Goal: Task Accomplishment & Management: Manage account settings

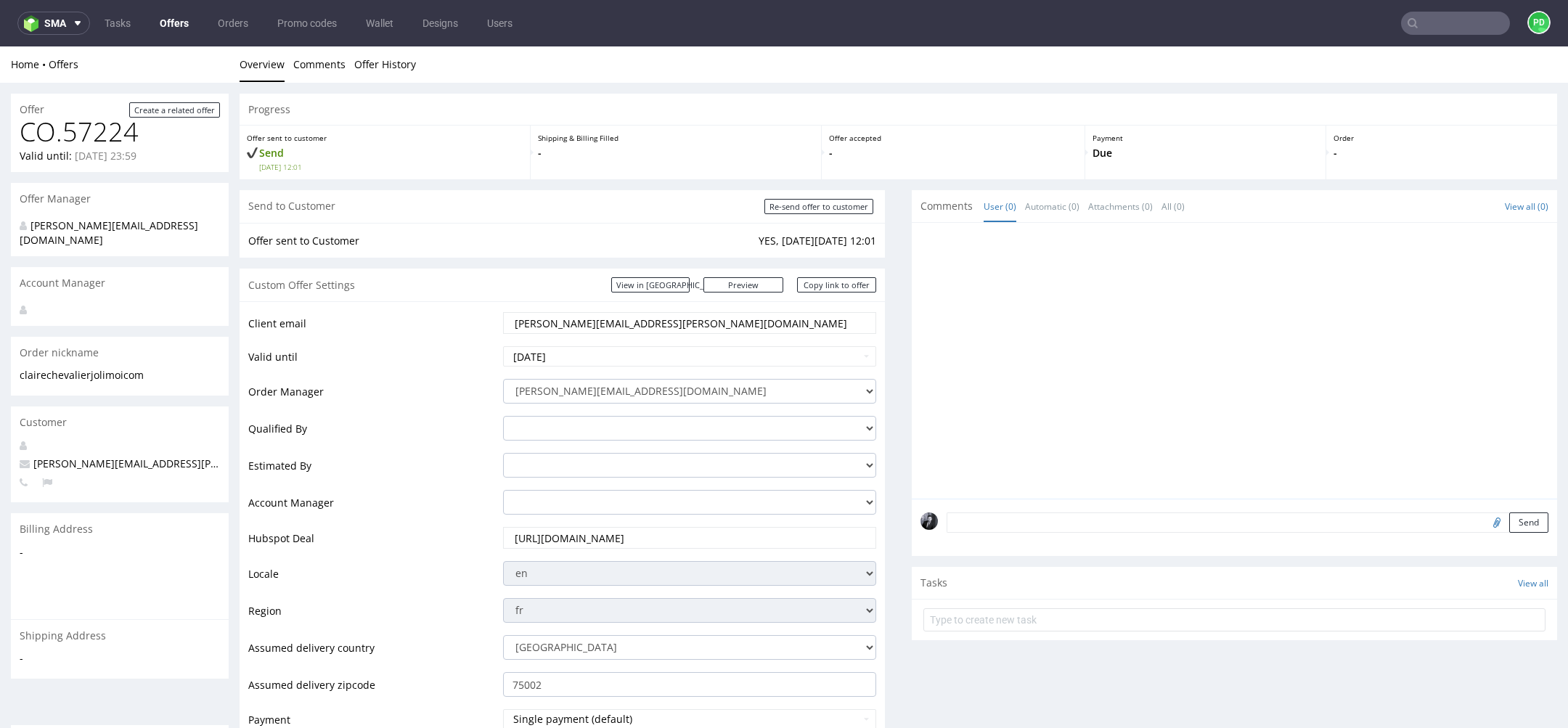
click at [182, 22] on link "Offers" at bounding box center [174, 23] width 46 height 23
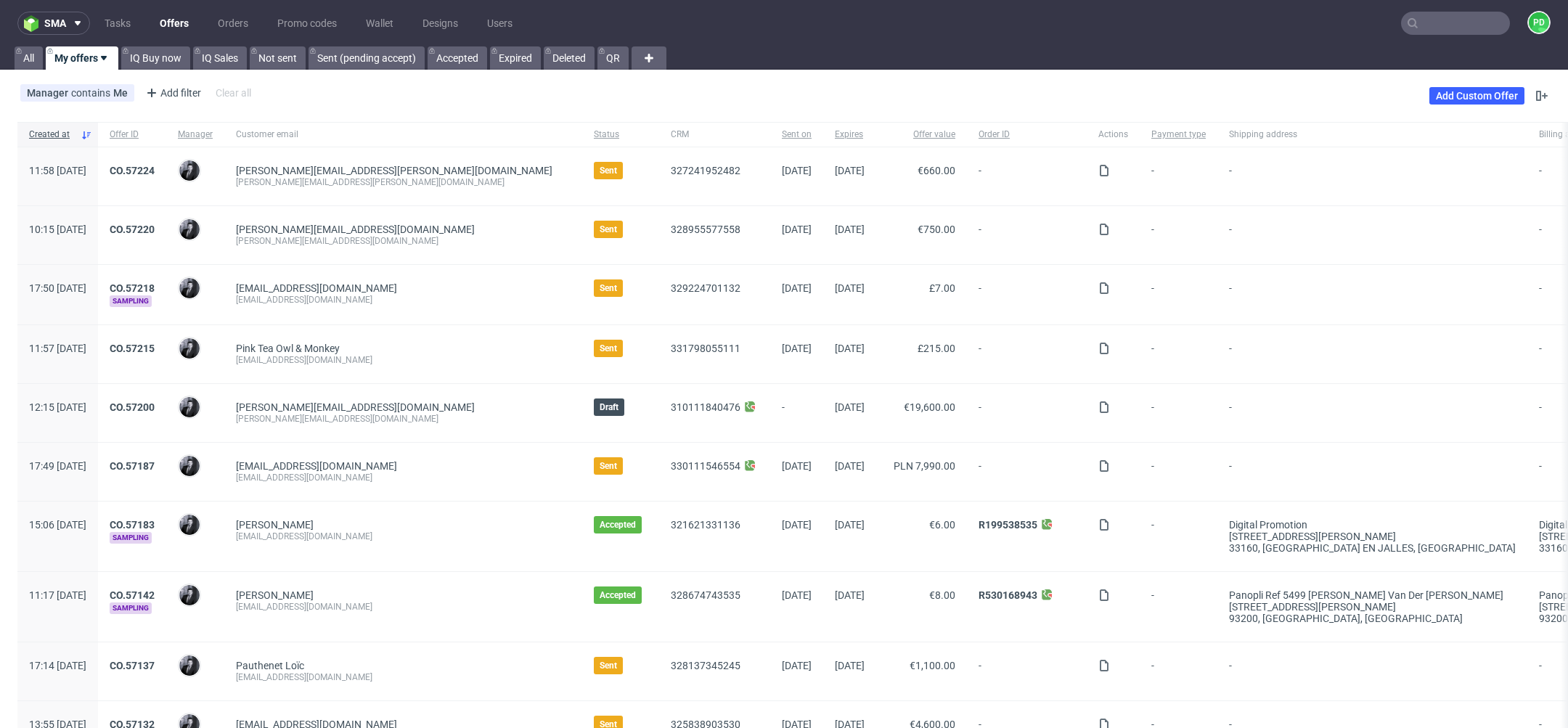
click at [1453, 10] on nav "sma Tasks Offers Orders Promo codes Wallet Designs Users PD" at bounding box center [784, 23] width 1568 height 46
click at [1442, 21] on input "text" at bounding box center [1455, 23] width 109 height 23
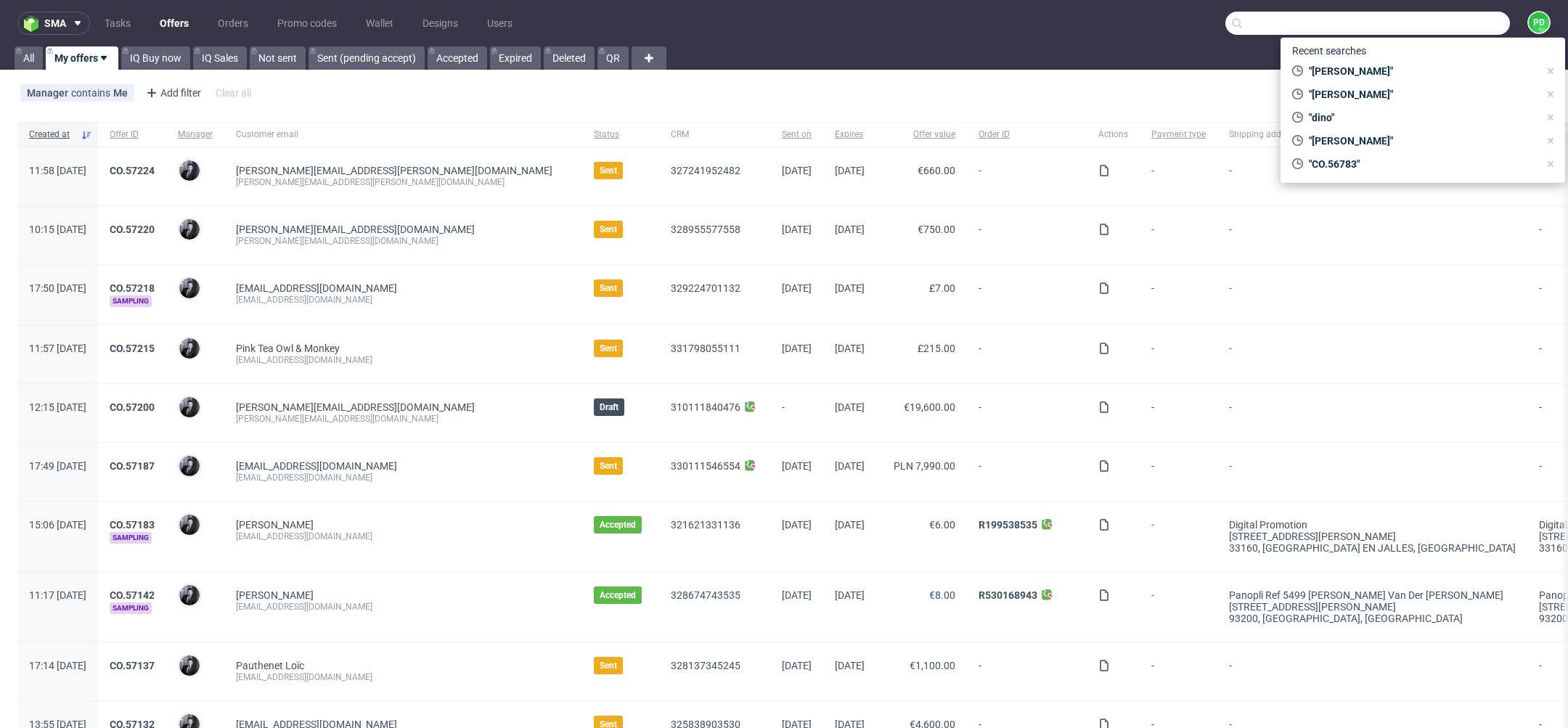
paste input "zuzanna@phantomlabel.pl"
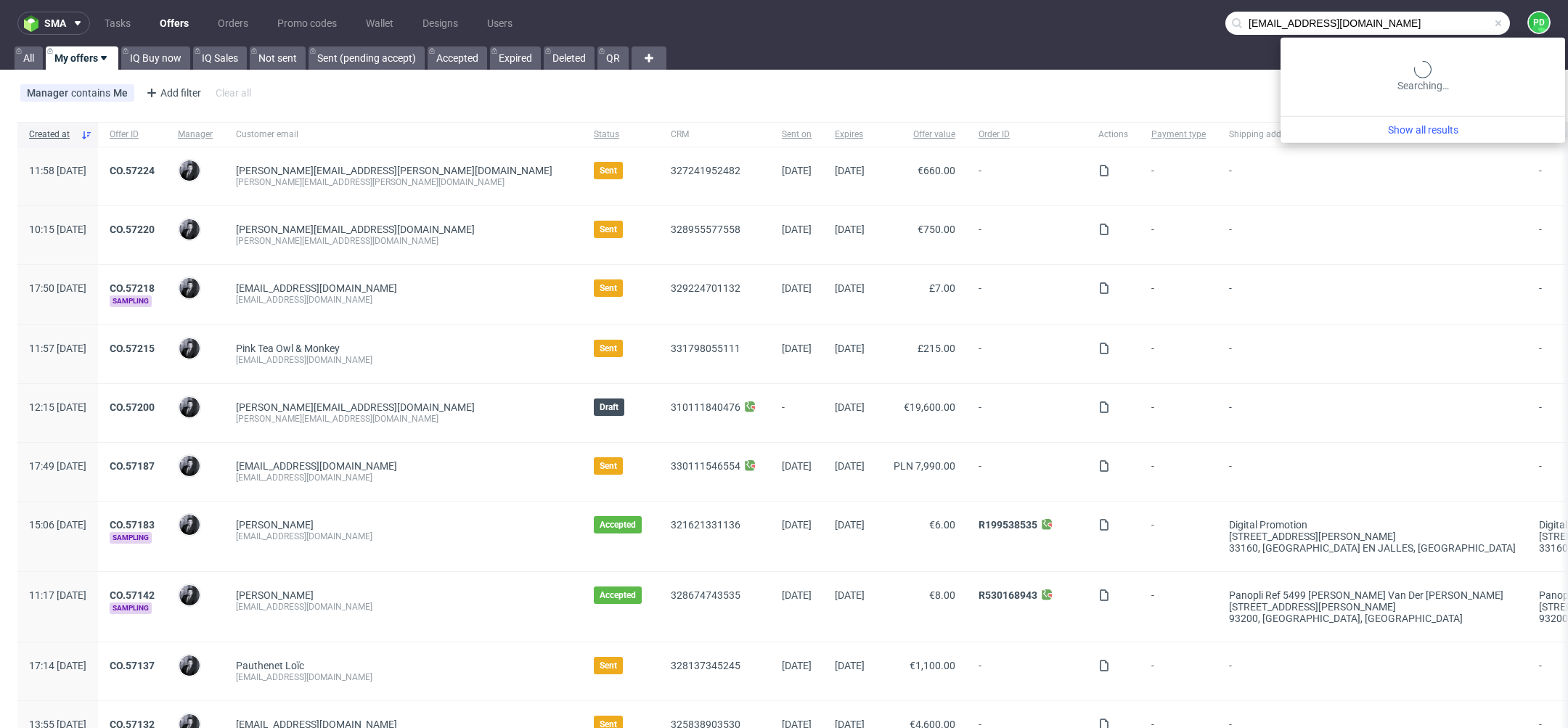
type input "zuzanna@phantomlabel.pl"
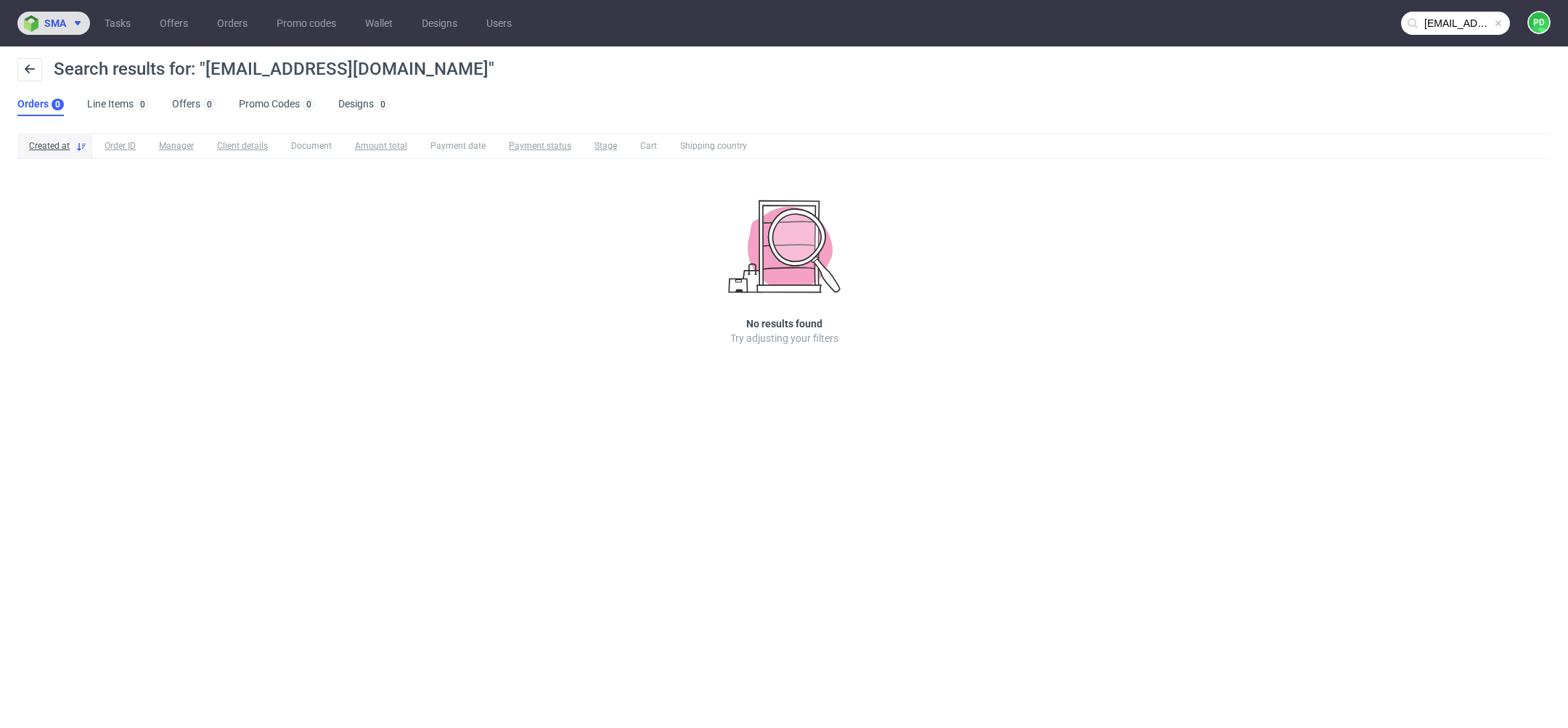
click at [81, 23] on icon at bounding box center [78, 23] width 12 height 12
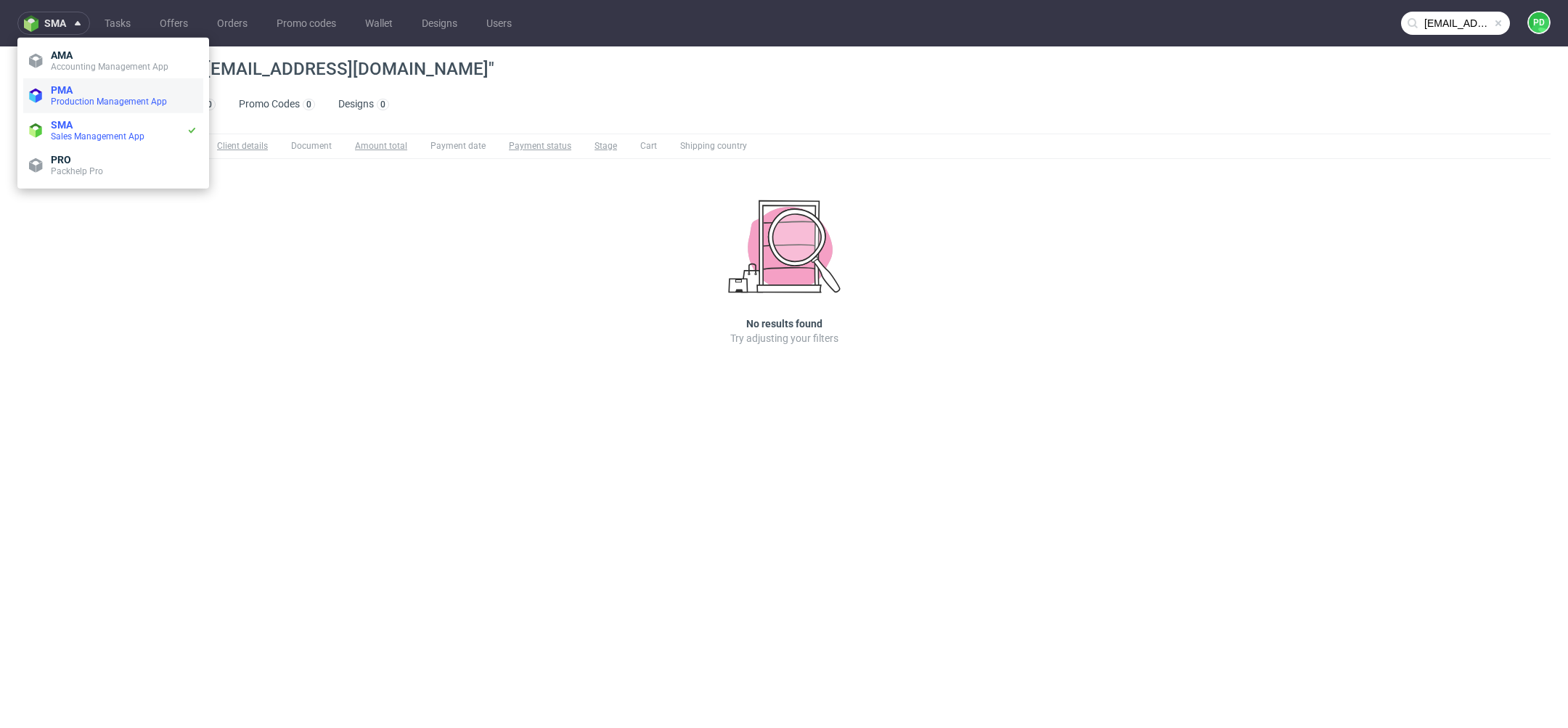
click at [129, 99] on span "Production Management App" at bounding box center [109, 102] width 116 height 10
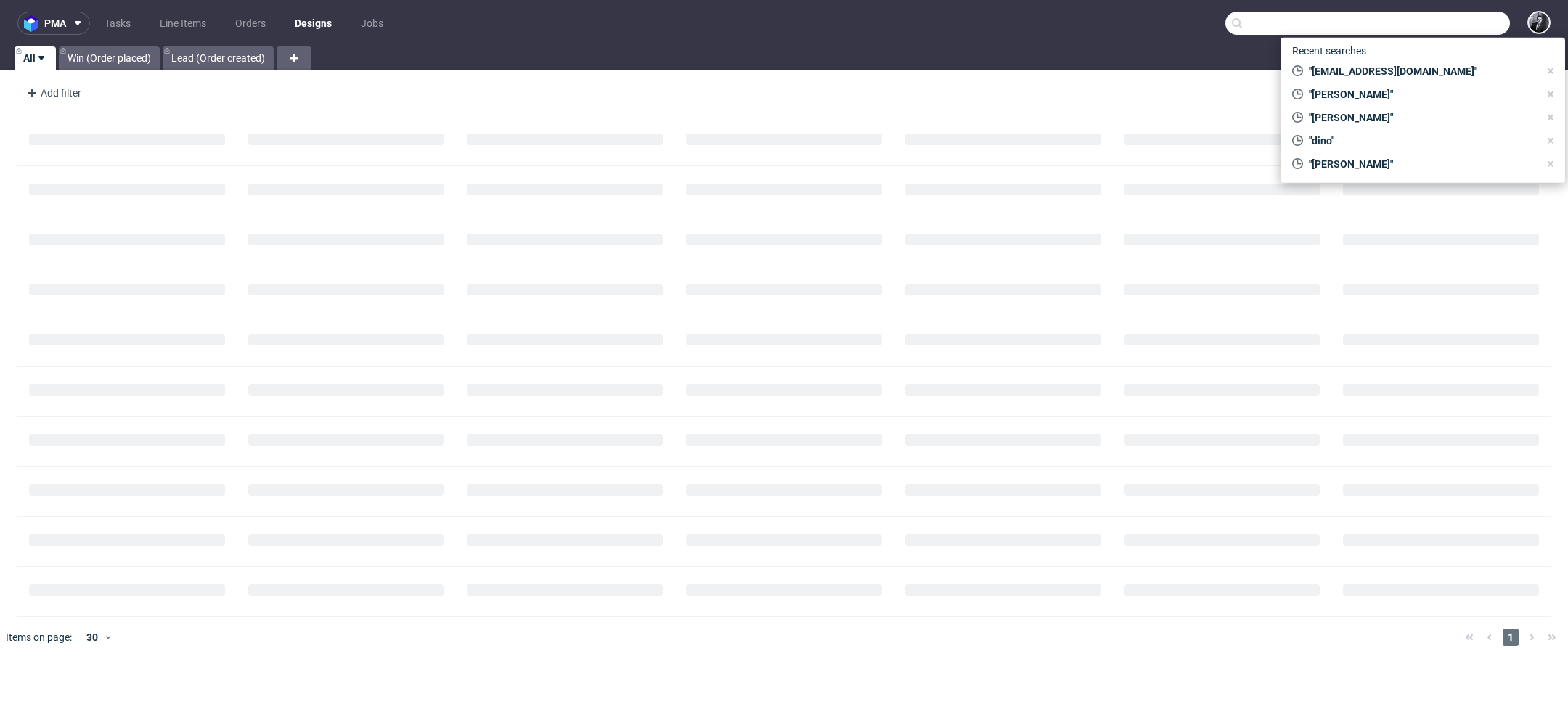
click at [1437, 20] on input "text" at bounding box center [1368, 23] width 285 height 23
paste input "zuzanna@phantomlabel.pl"
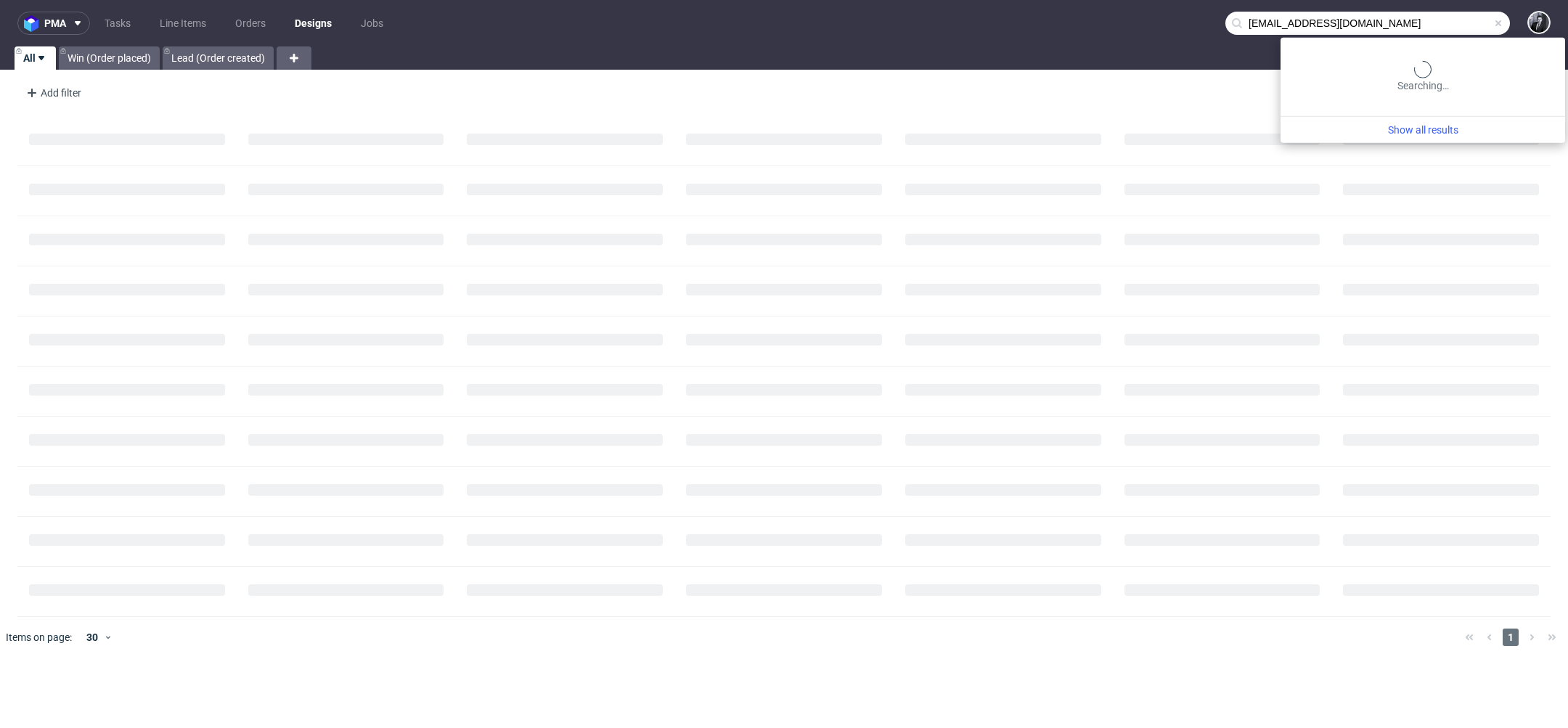
type input "zuzanna@phantomlabel.pl"
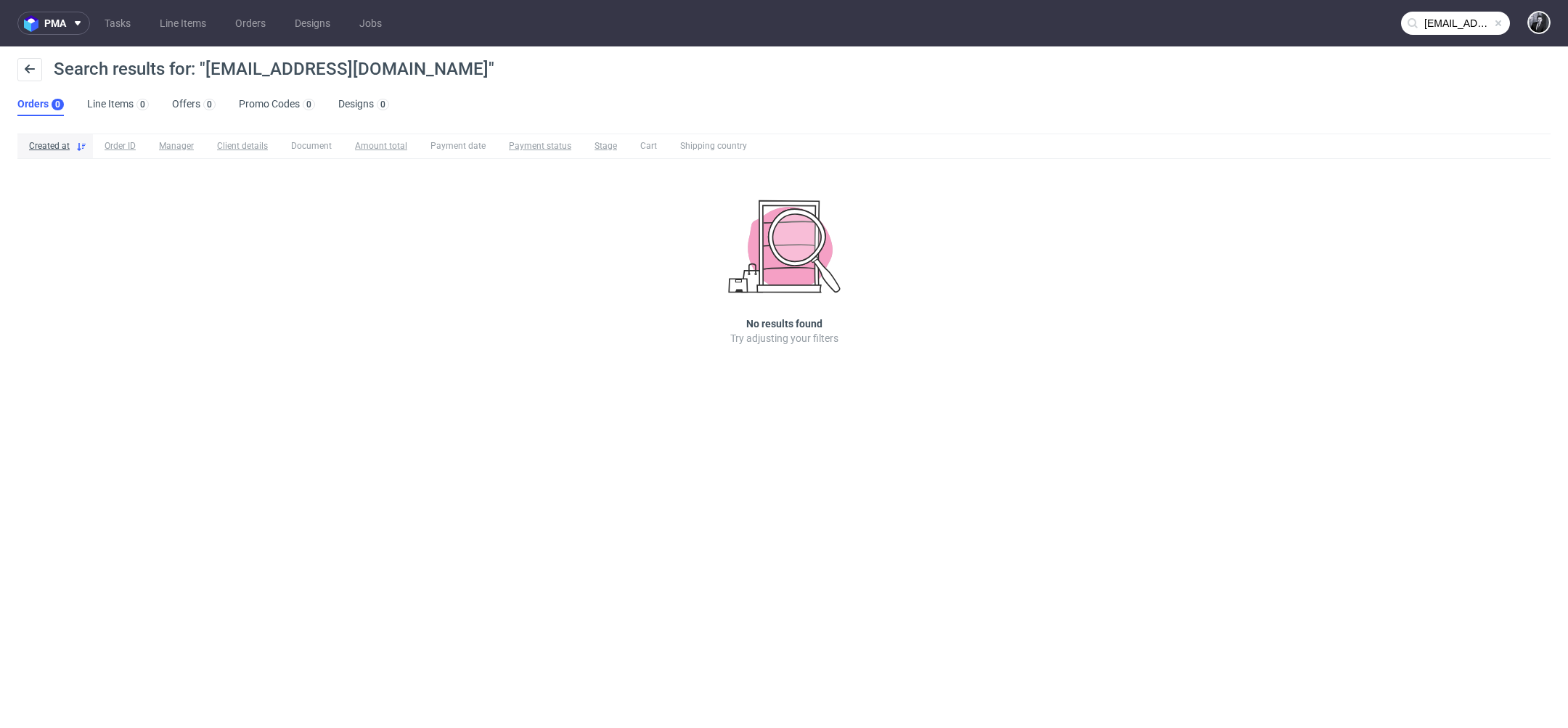
click at [1498, 26] on span at bounding box center [1498, 23] width 12 height 12
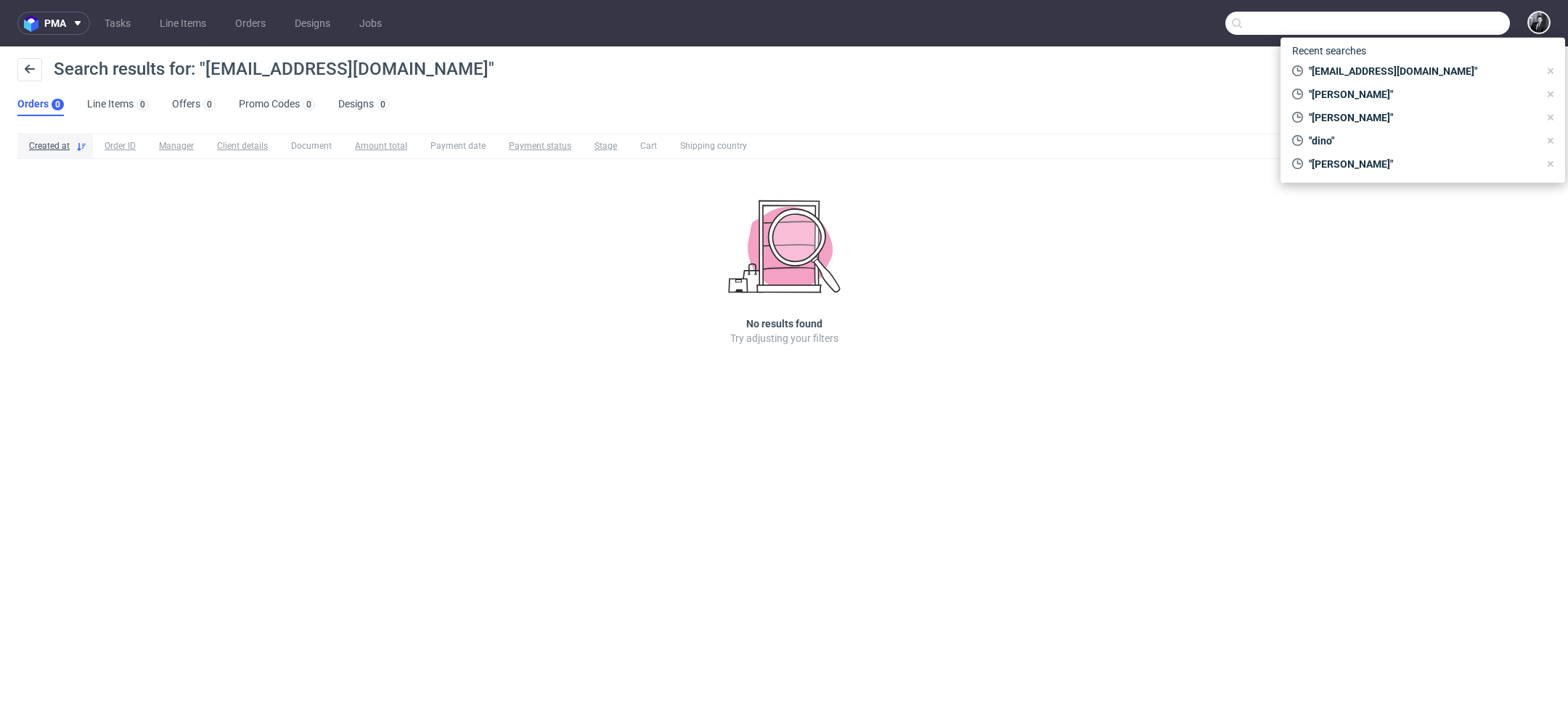
click at [1469, 25] on input "text" at bounding box center [1368, 23] width 285 height 23
paste input "iris.madrangeas@sunlutionskincare.com"
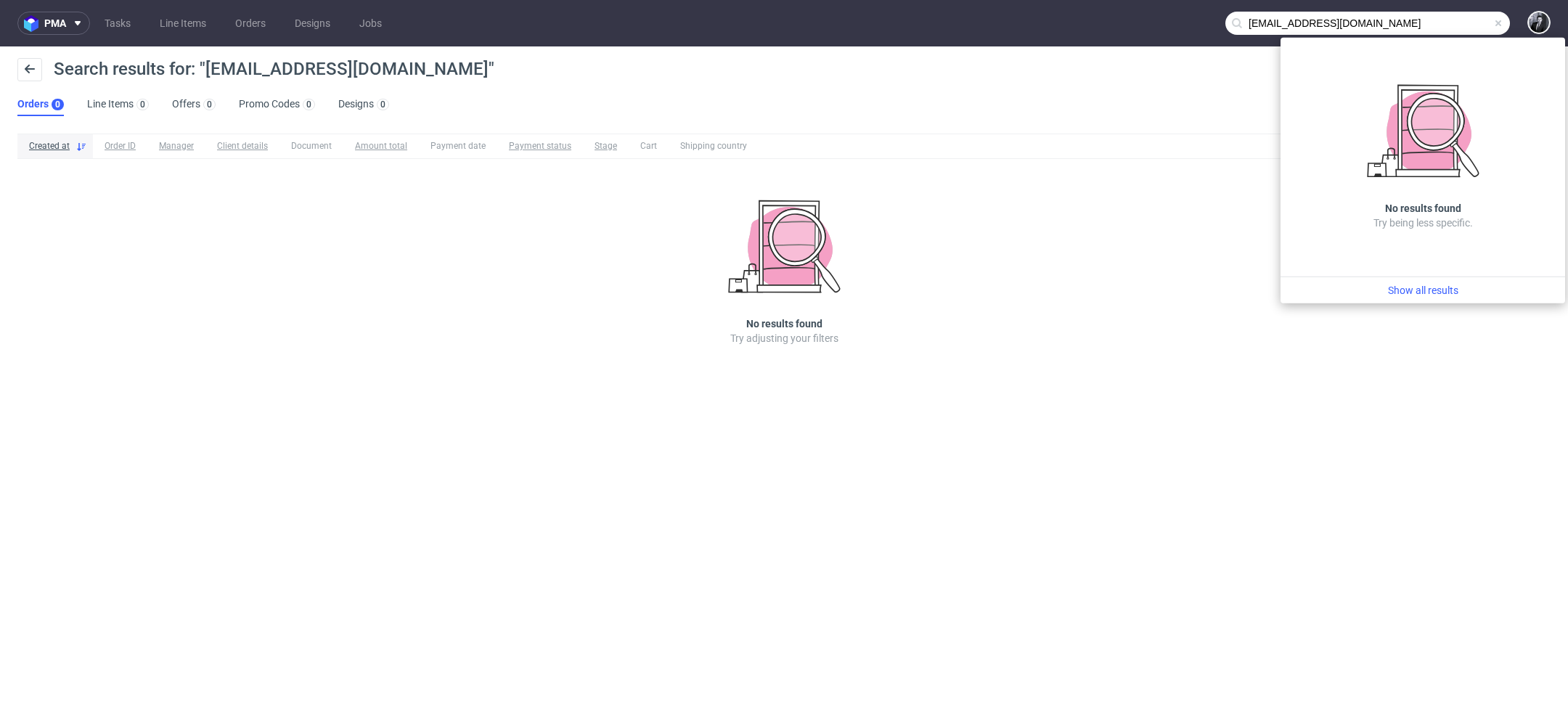
type input "iris.madrangeas@sunlutionskincare.com"
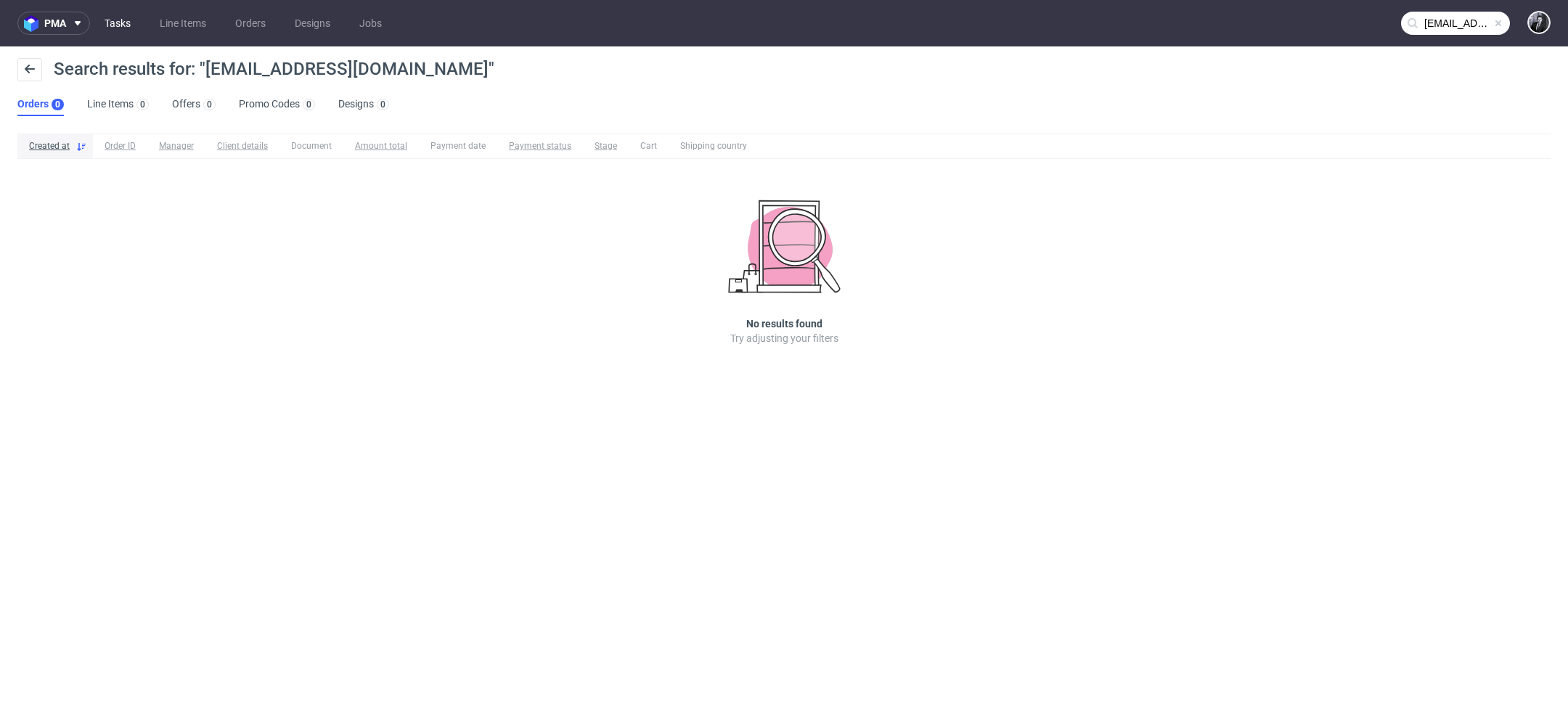
click at [131, 23] on link "Tasks" at bounding box center [118, 23] width 44 height 23
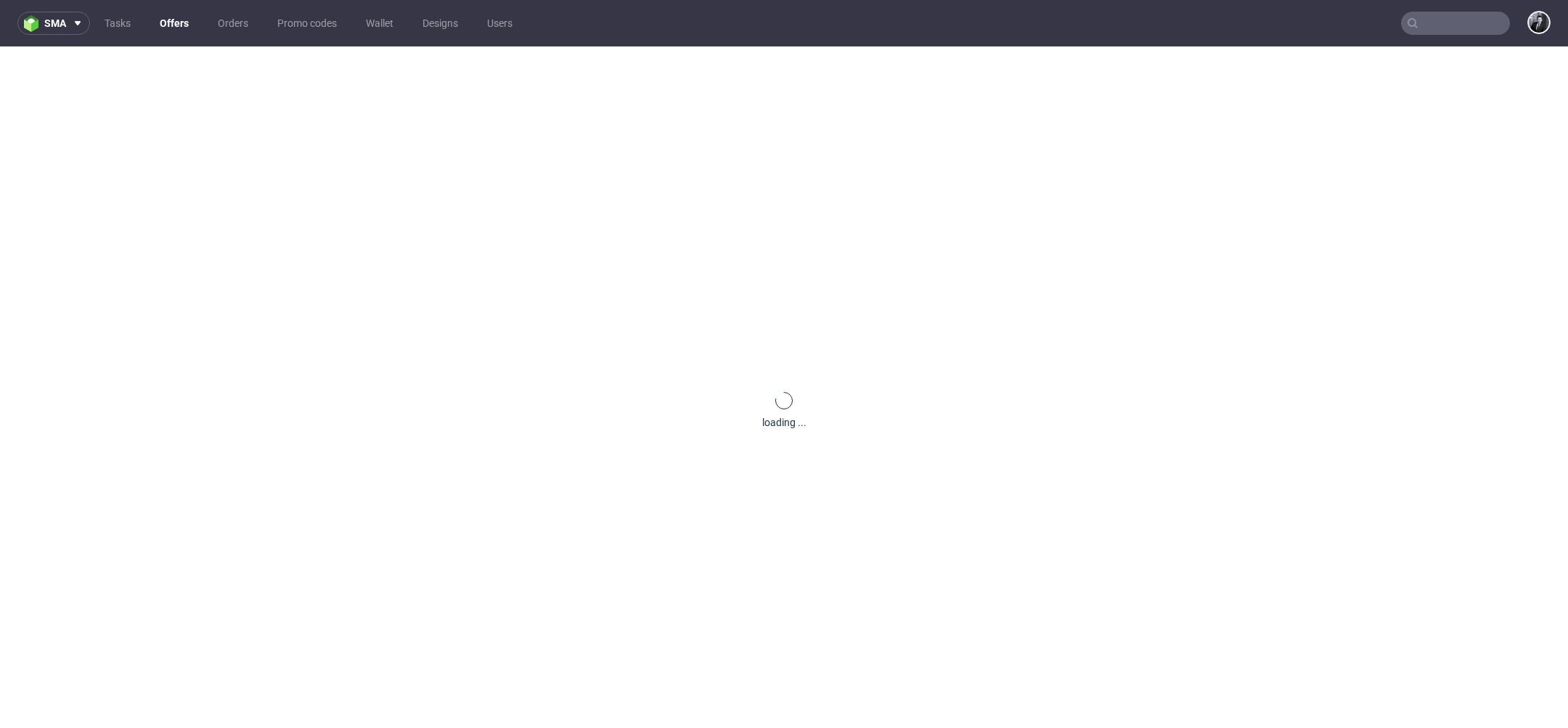
click at [178, 23] on link "Offers" at bounding box center [174, 23] width 46 height 23
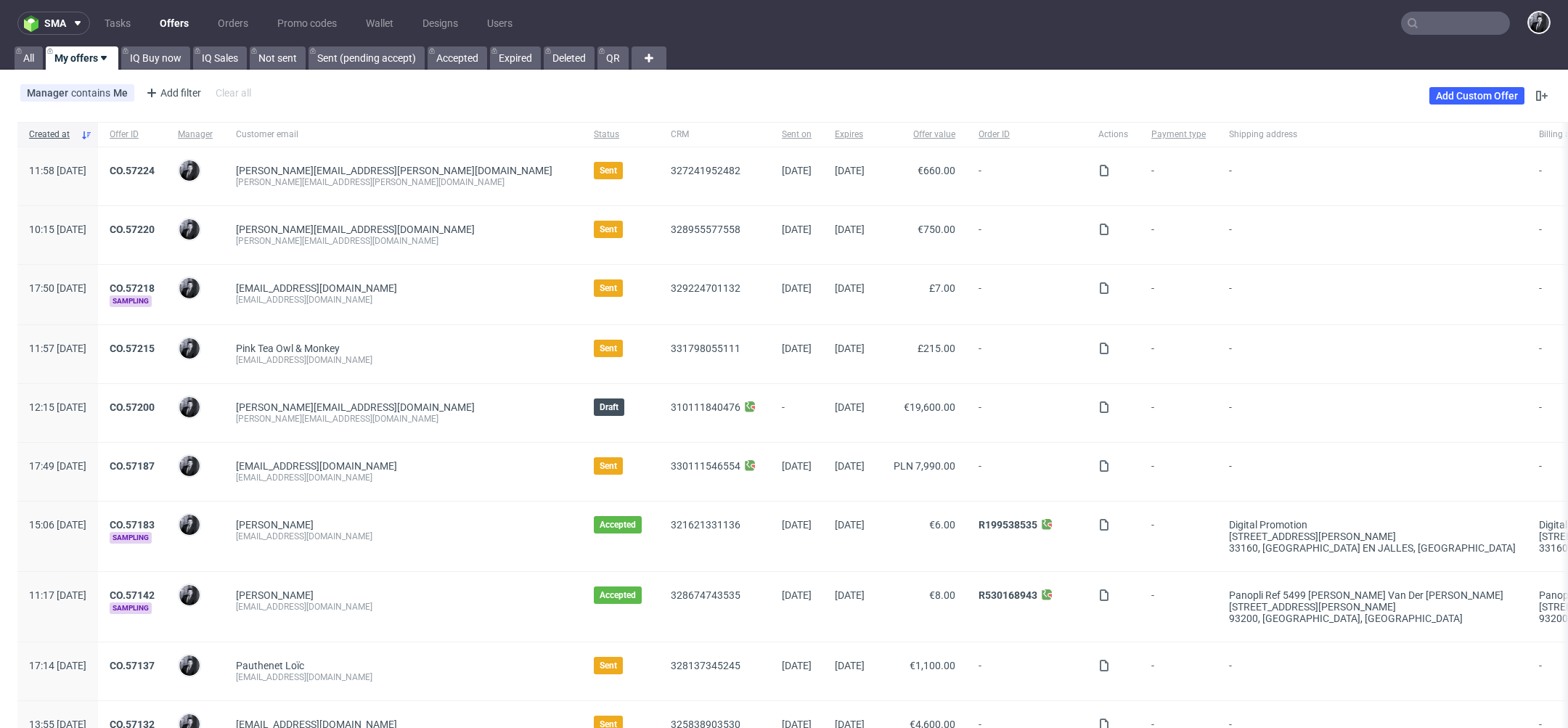
click at [1447, 29] on input "text" at bounding box center [1455, 23] width 109 height 23
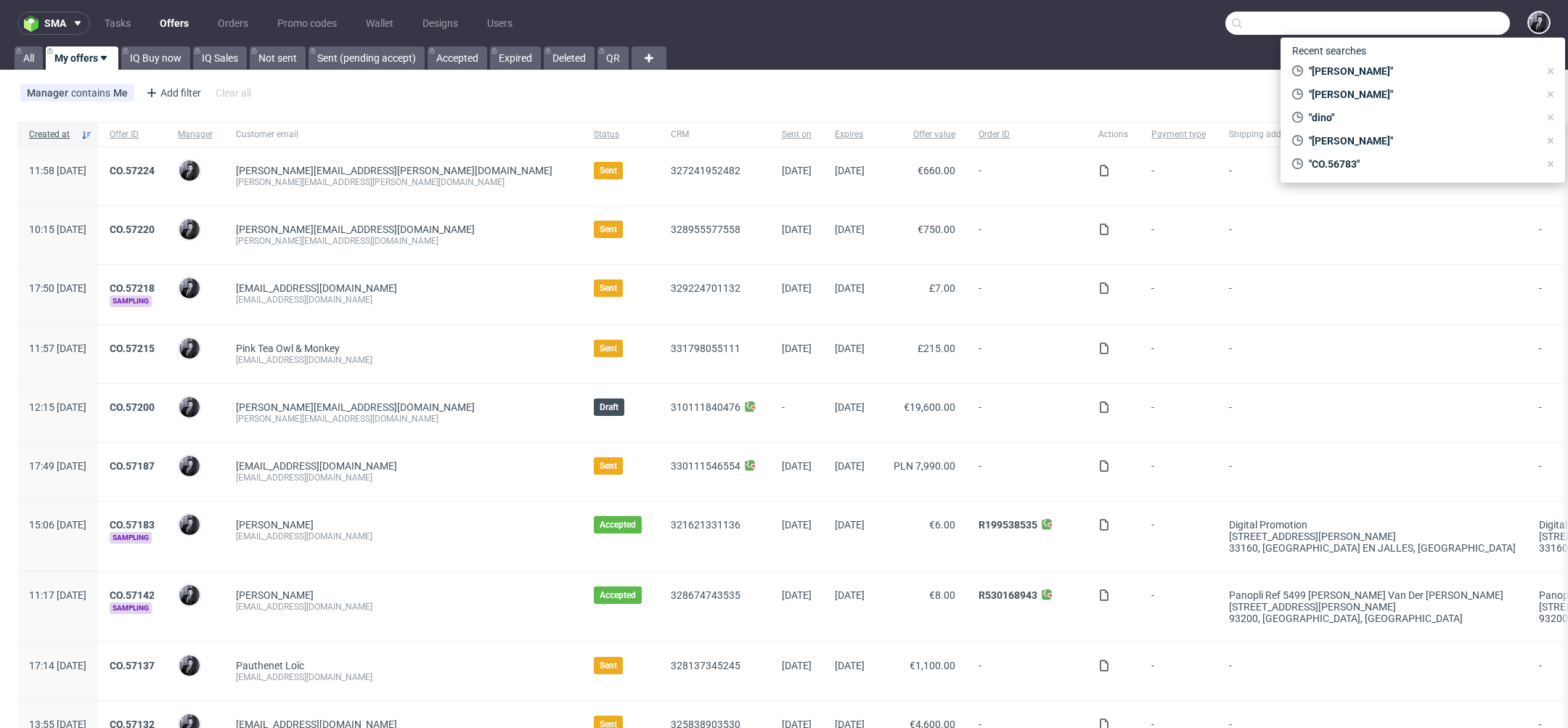
paste input "gael@promedif.com"
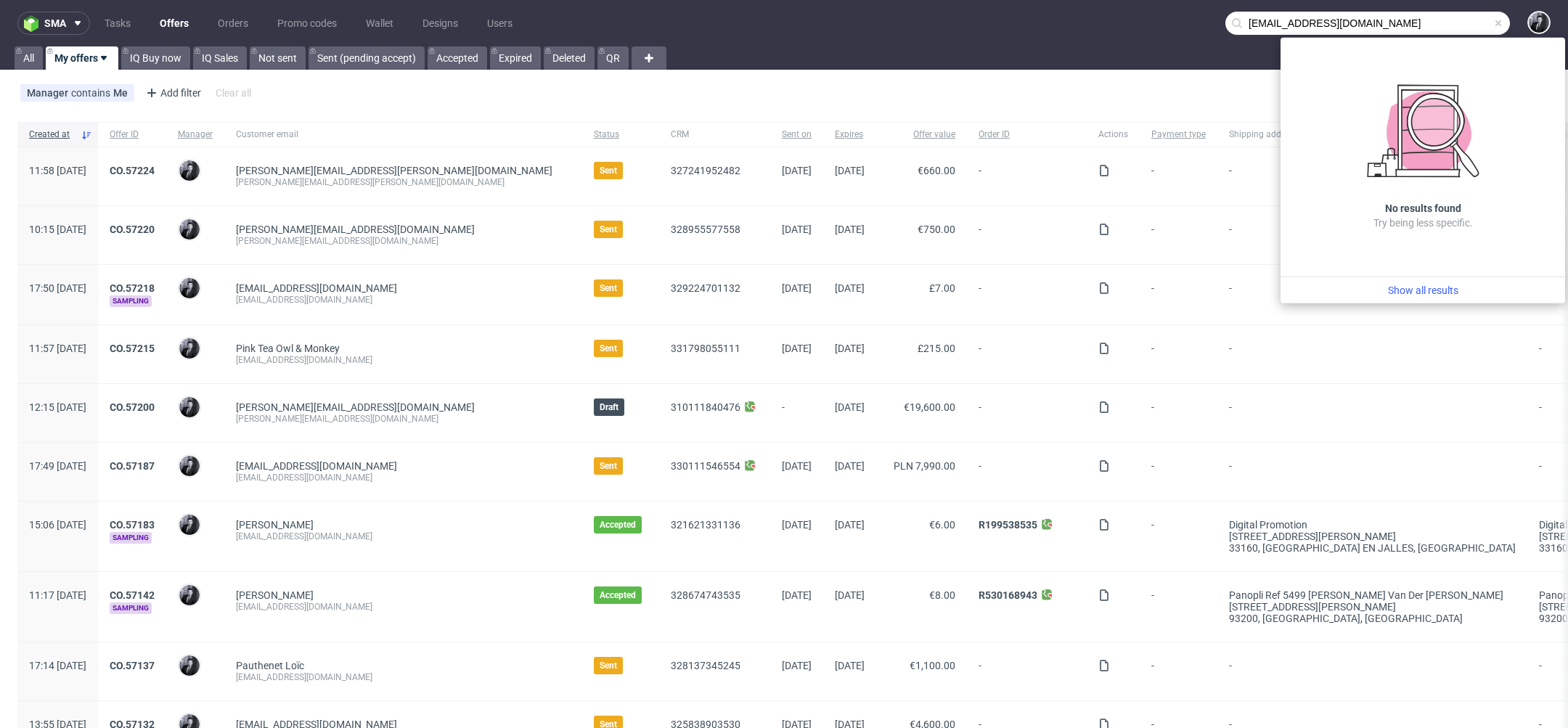
type input "gael@promedif.com"
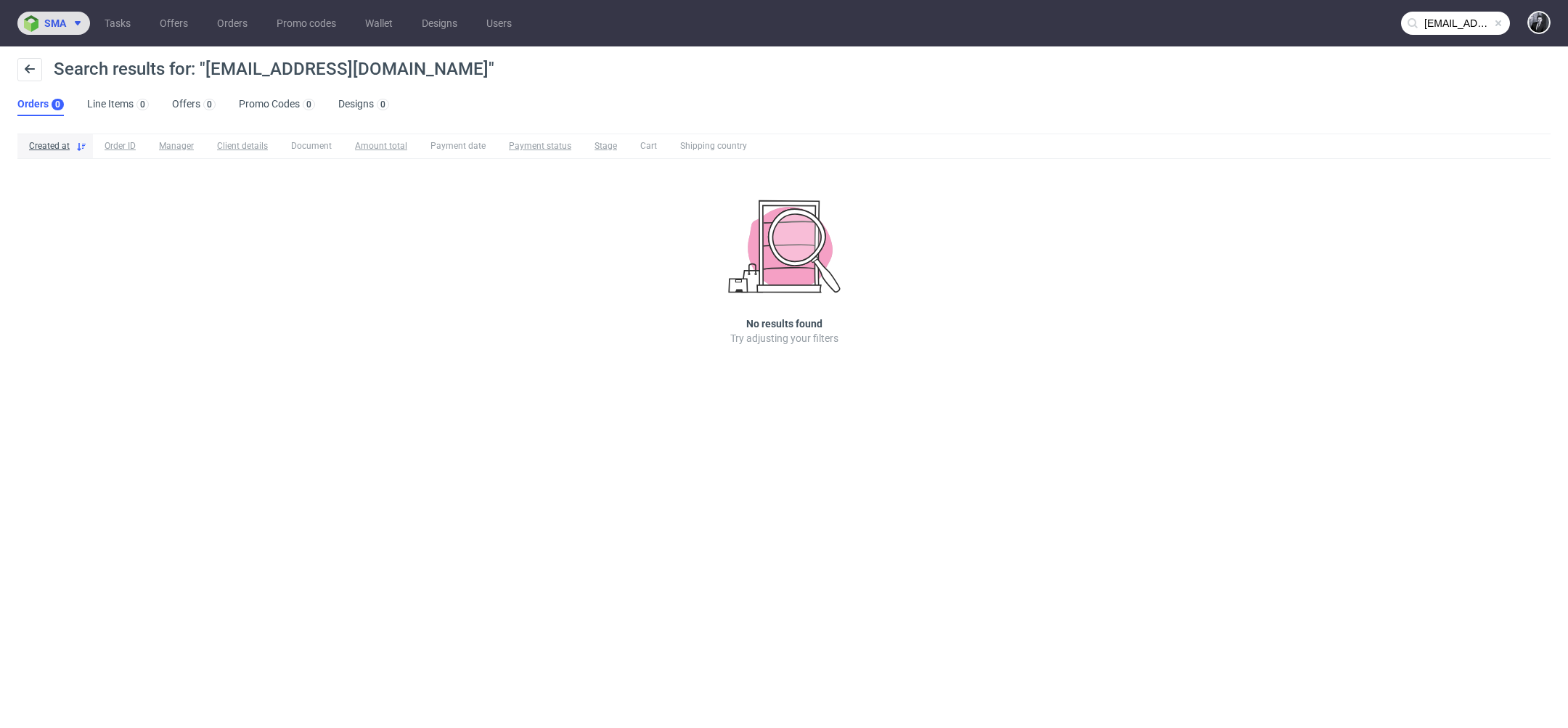
click at [75, 26] on icon at bounding box center [78, 23] width 12 height 12
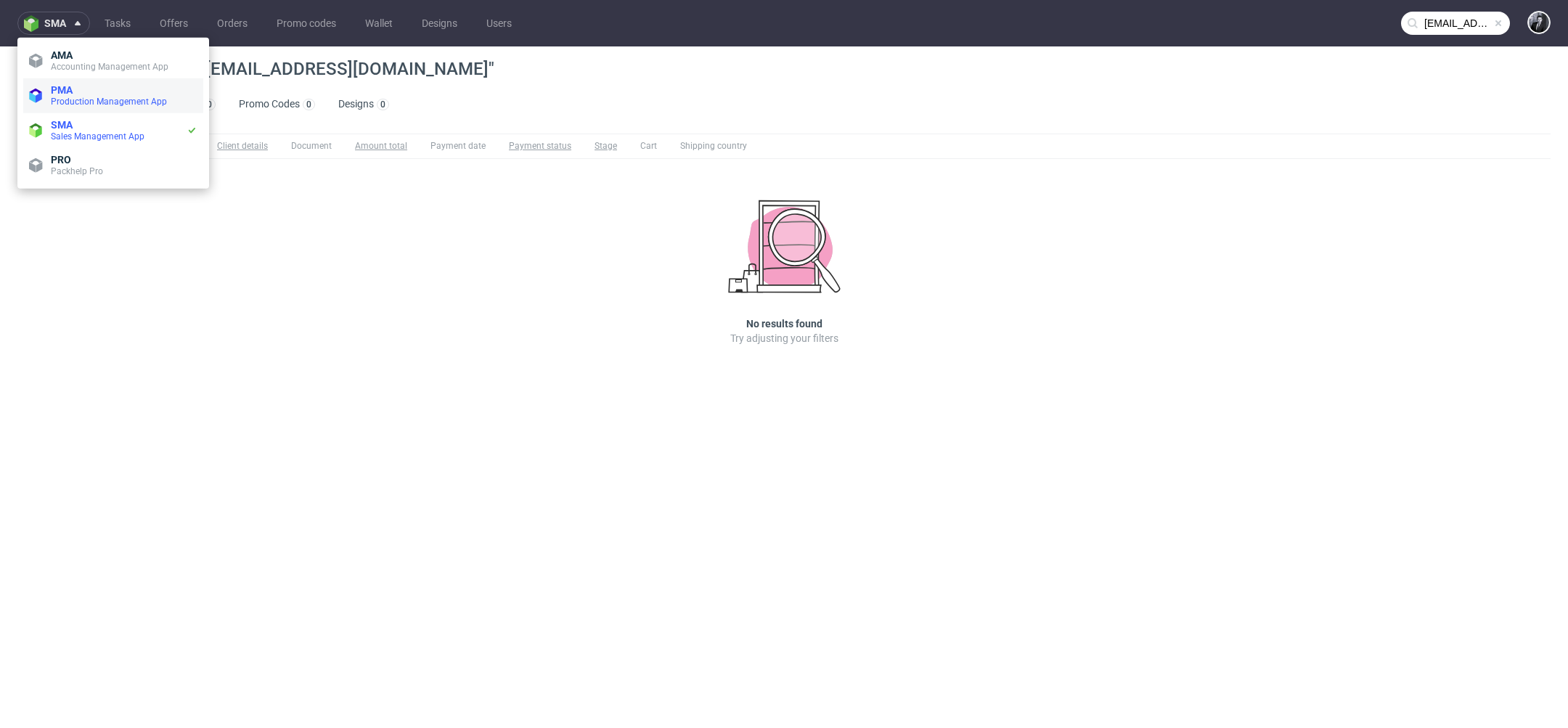
click at [94, 91] on span "PMA" at bounding box center [124, 90] width 147 height 12
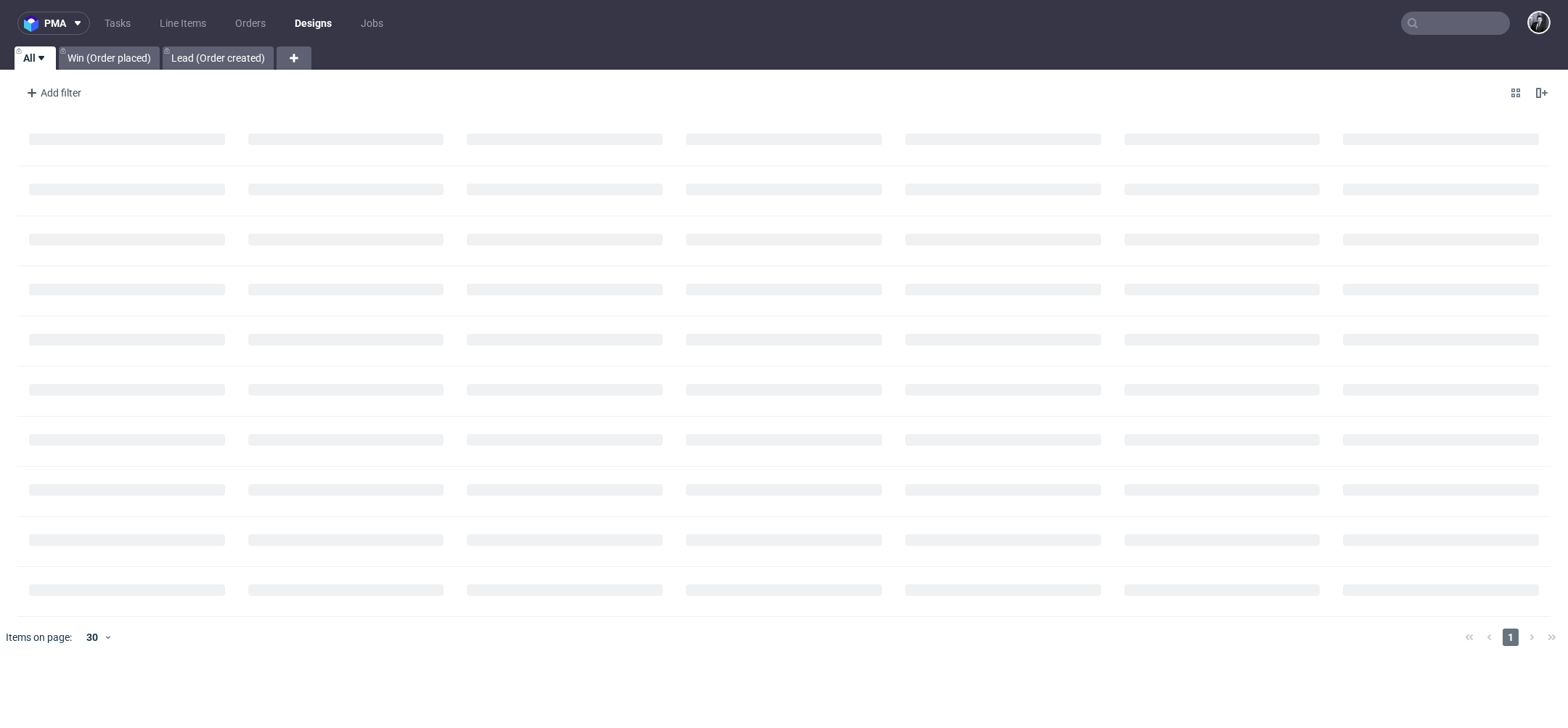
click at [1462, 33] on input "text" at bounding box center [1455, 23] width 109 height 23
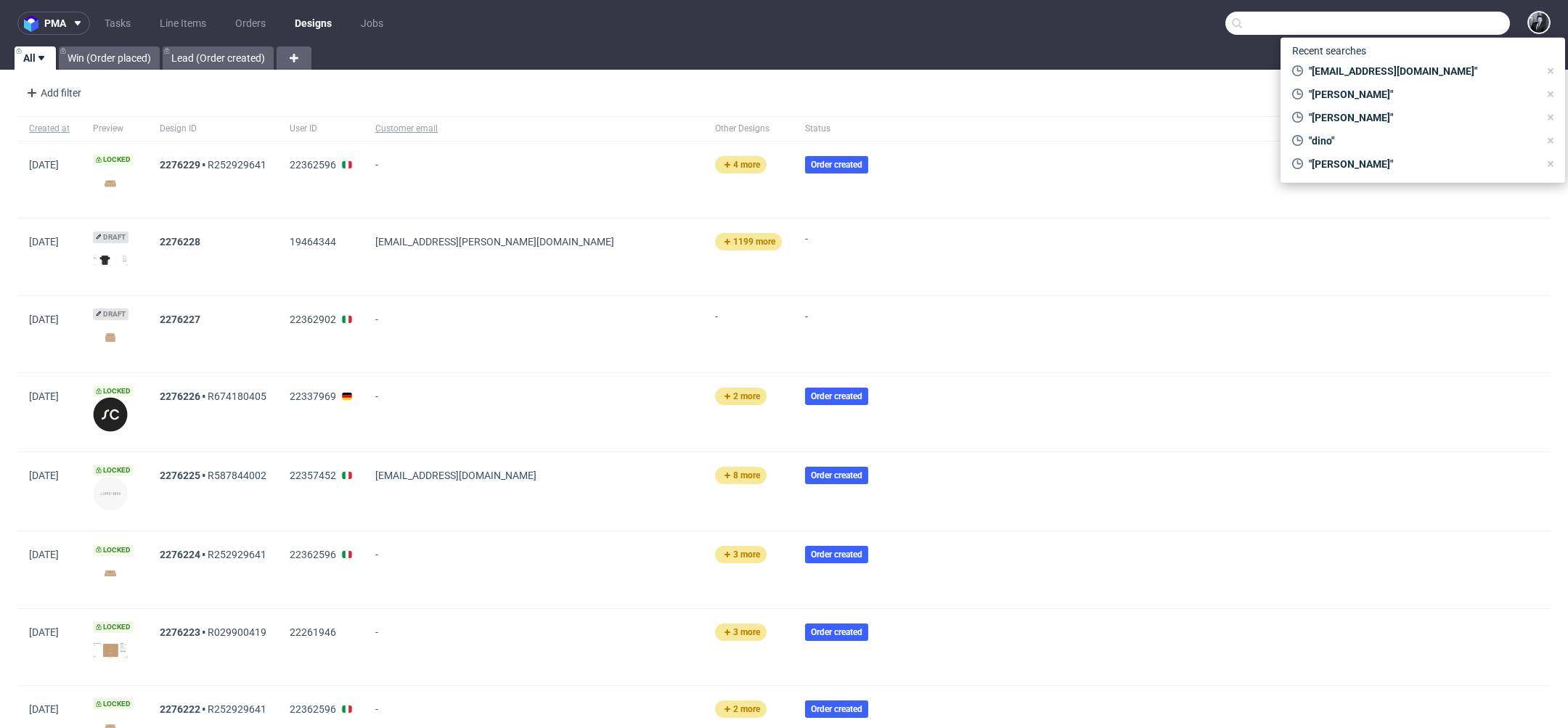
paste input "gael@promedif.com"
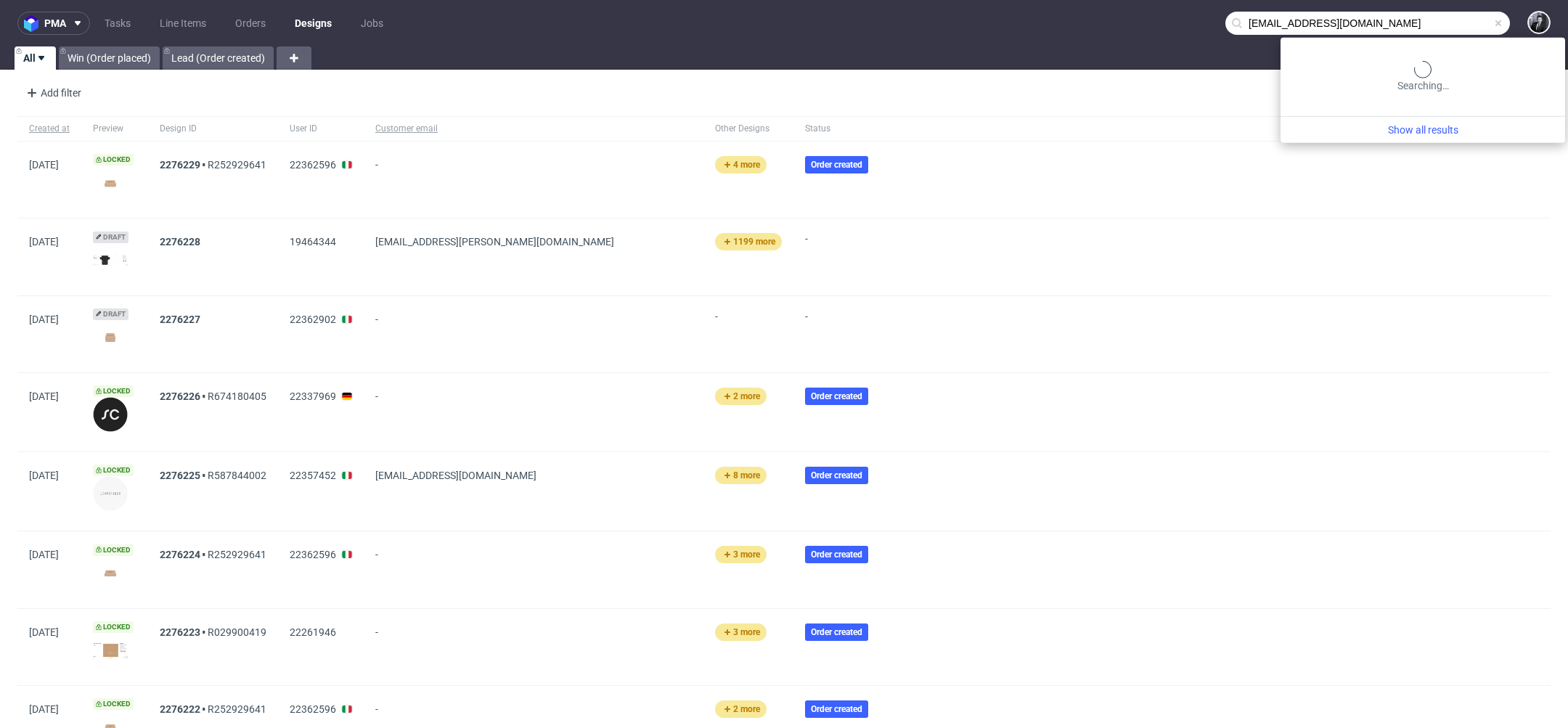
type input "gael@promedif.com"
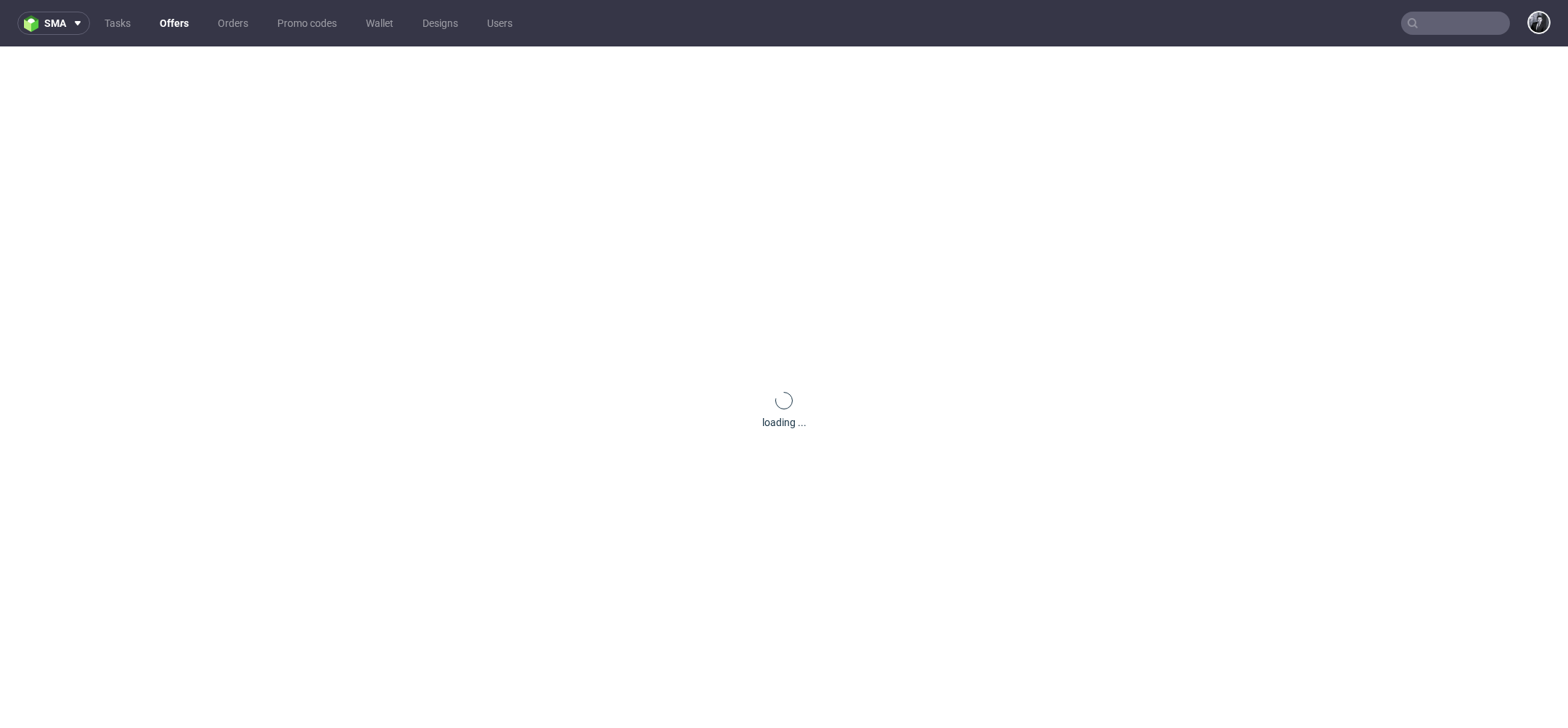
click at [179, 27] on link "Offers" at bounding box center [174, 23] width 46 height 23
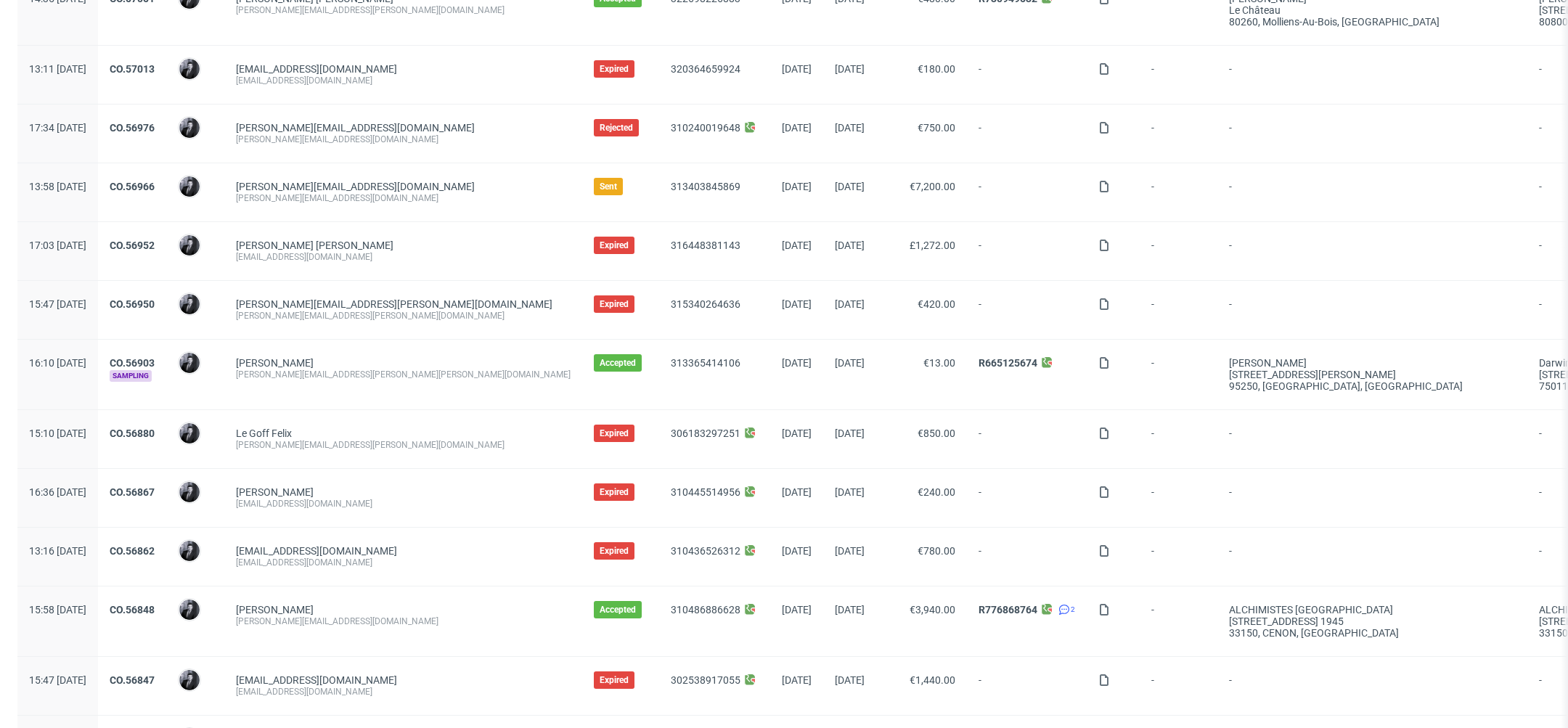
scroll to position [1113, 0]
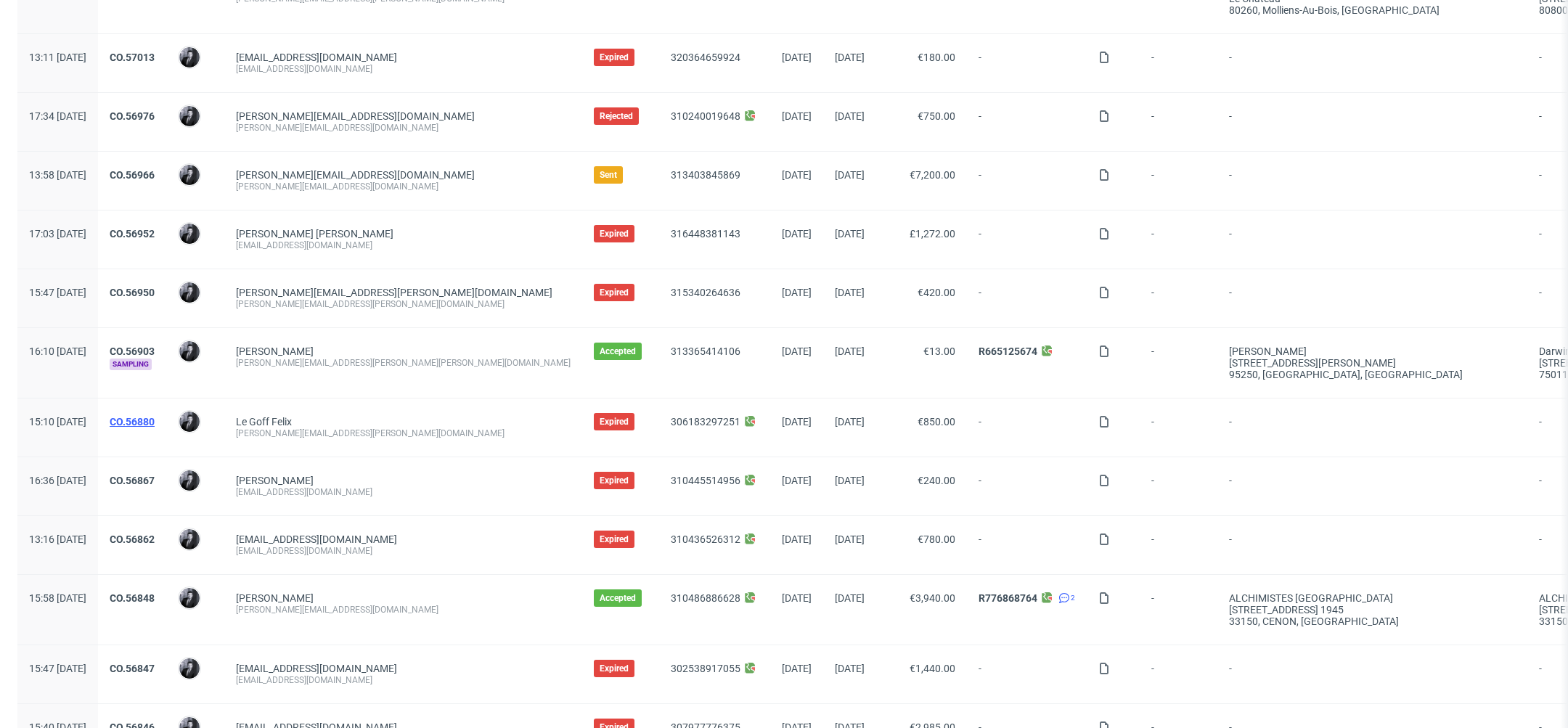
click at [155, 416] on link "CO.56880" at bounding box center [132, 422] width 45 height 12
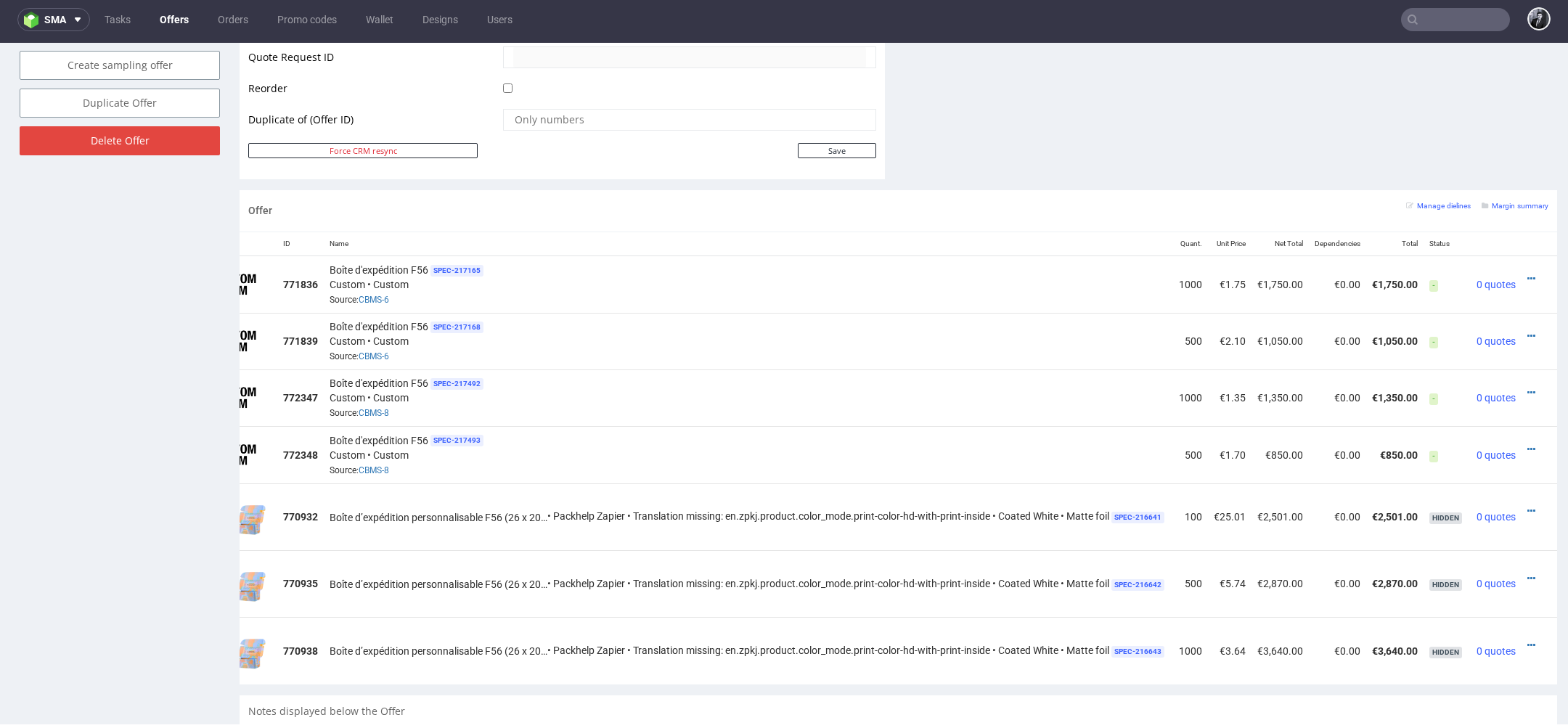
scroll to position [0, 74]
click at [1527, 444] on icon at bounding box center [1531, 449] width 8 height 10
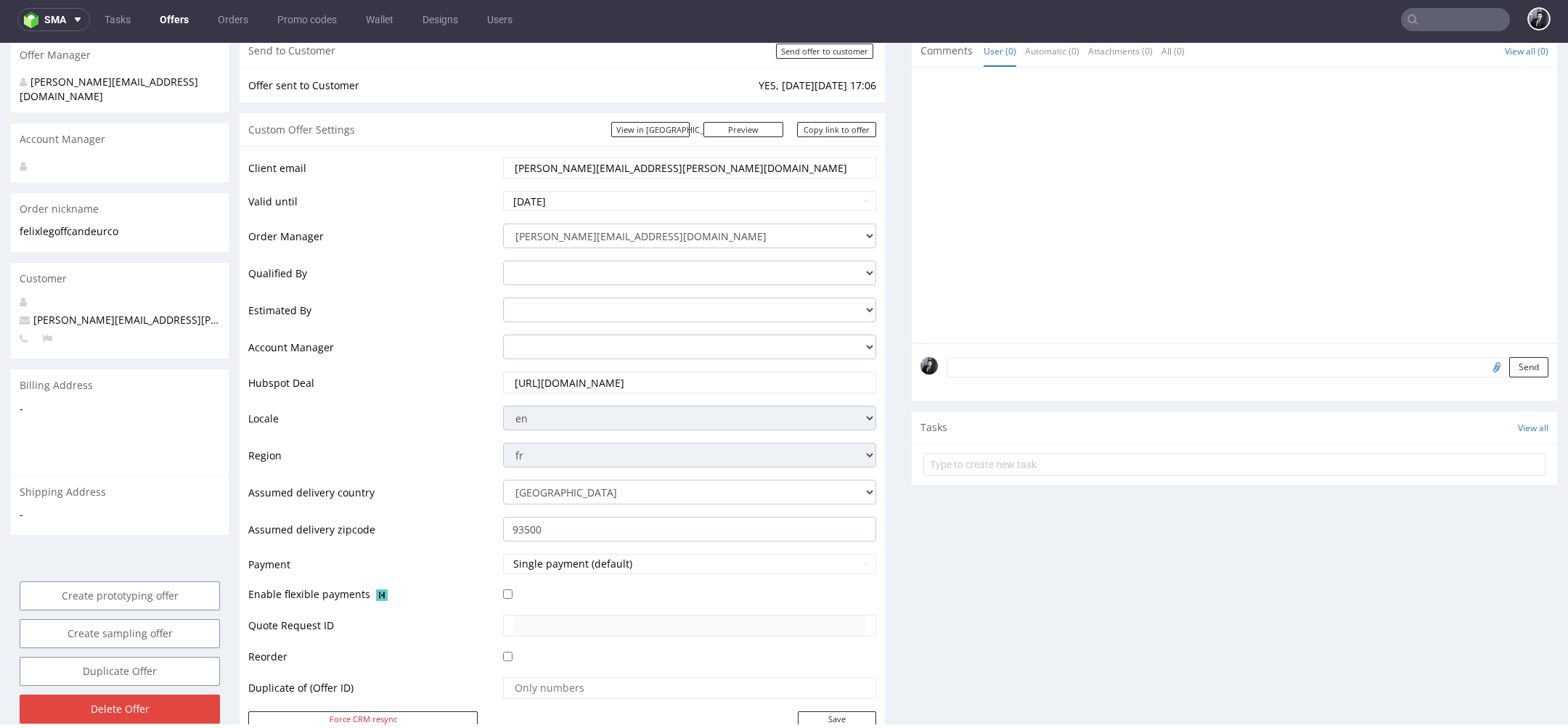
scroll to position [161, 0]
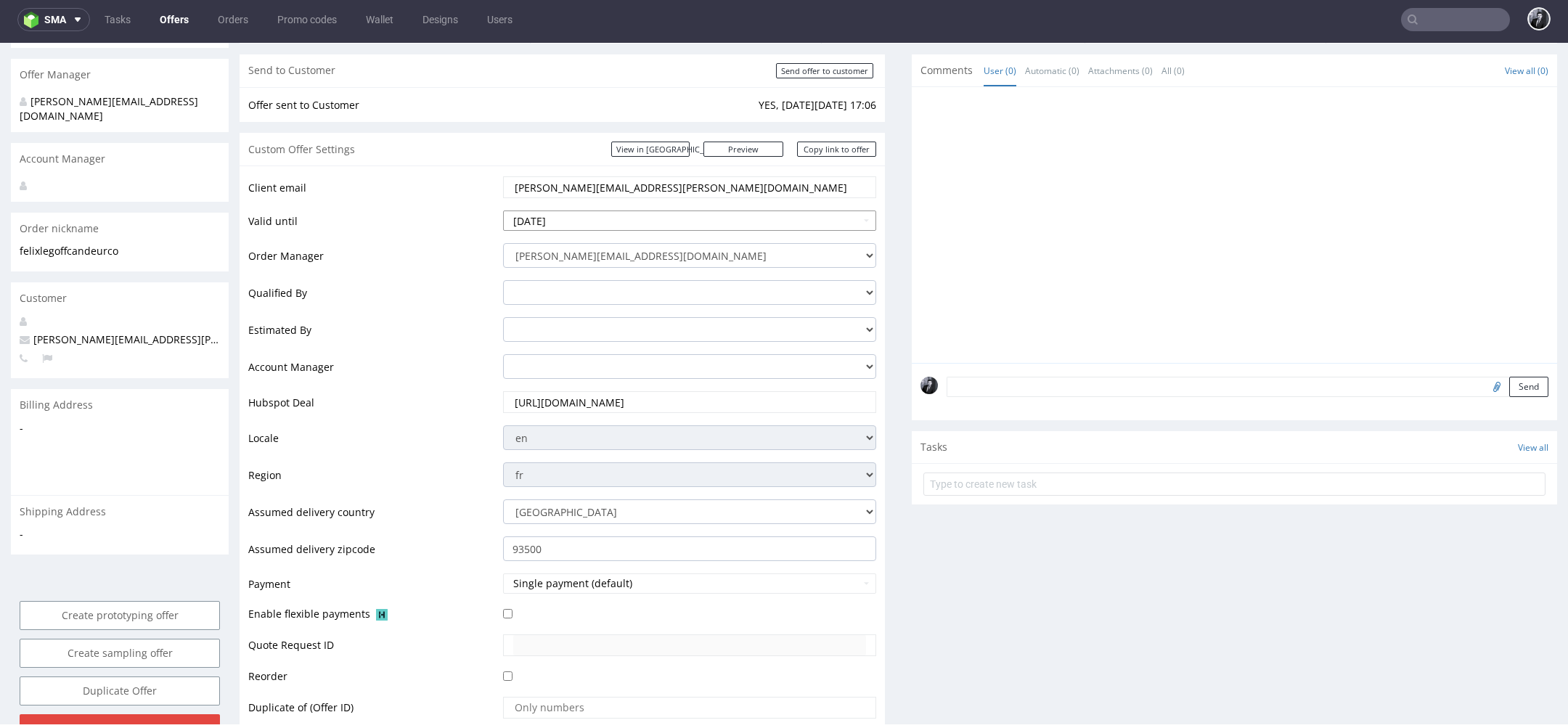
click at [631, 213] on input "2025-10-10" at bounding box center [690, 221] width 373 height 20
click at [625, 359] on td "24" at bounding box center [625, 361] width 22 height 22
type input "[DATE]"
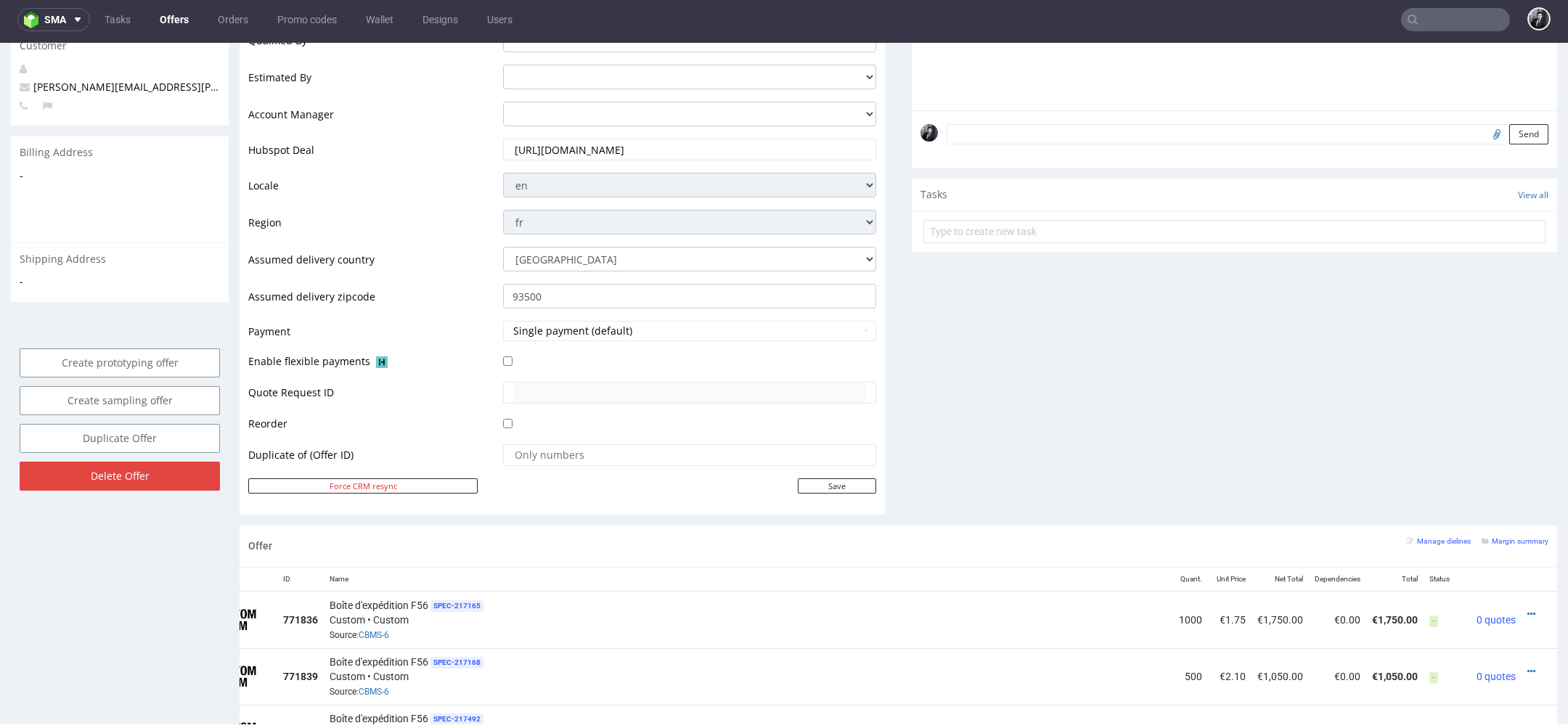
scroll to position [580, 0]
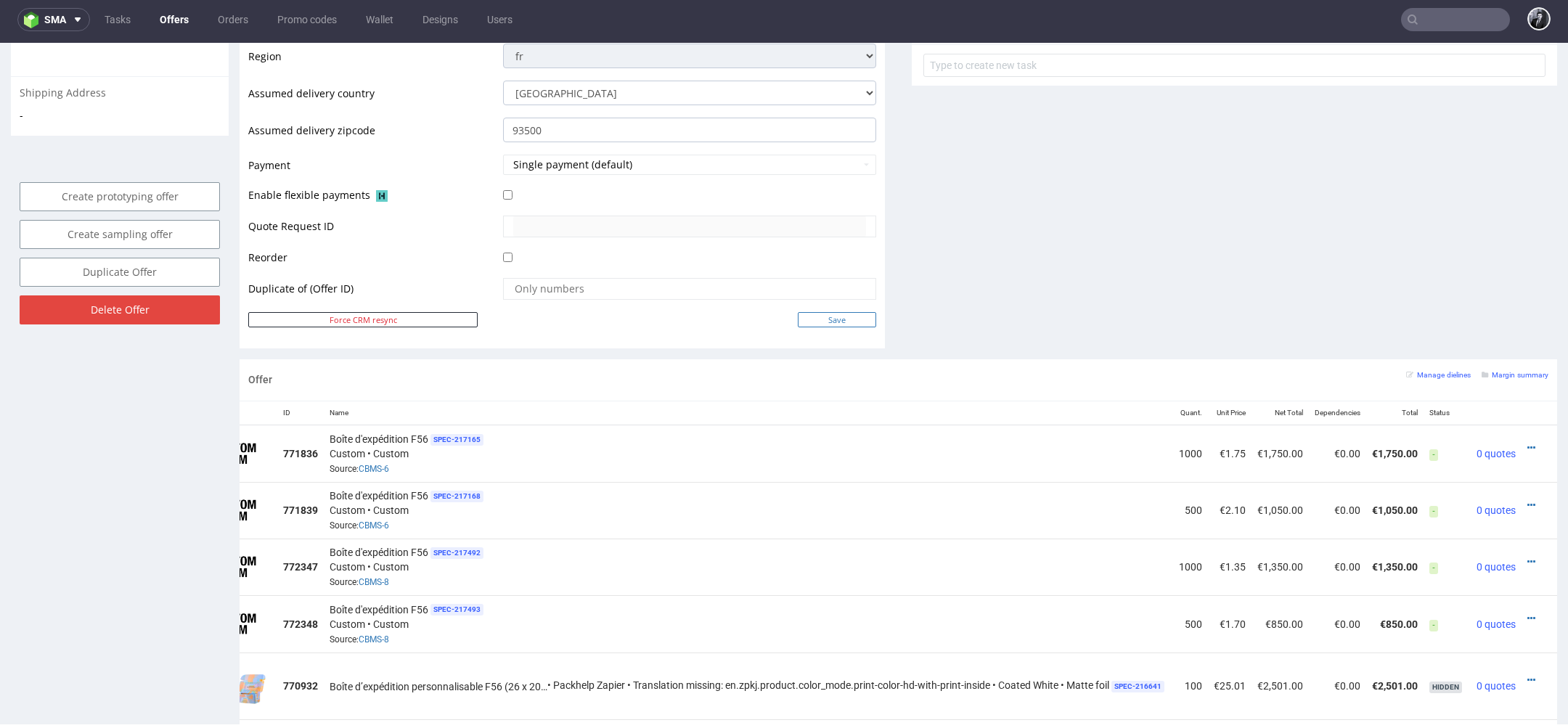
click at [823, 320] on input "Save" at bounding box center [837, 319] width 78 height 15
type input "In progress..."
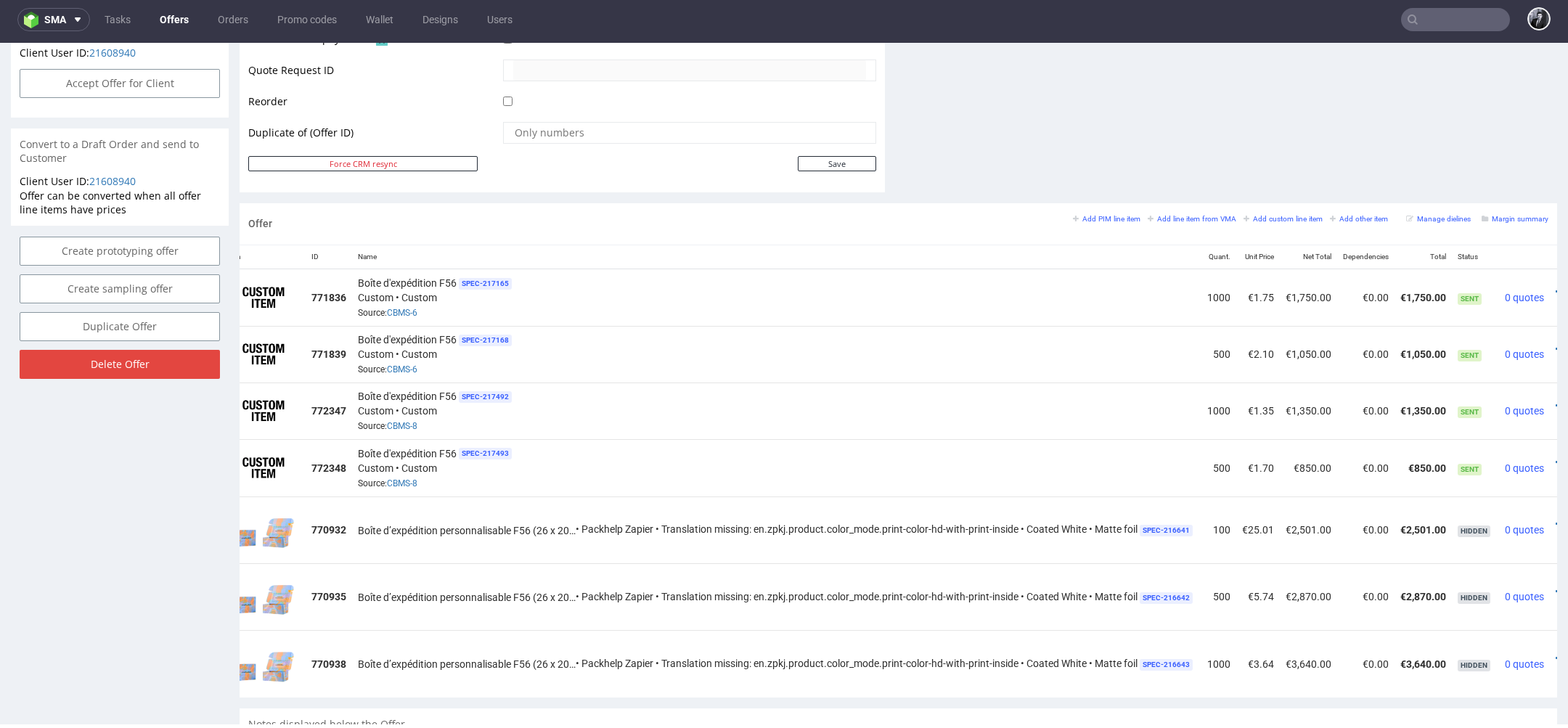
scroll to position [0, 74]
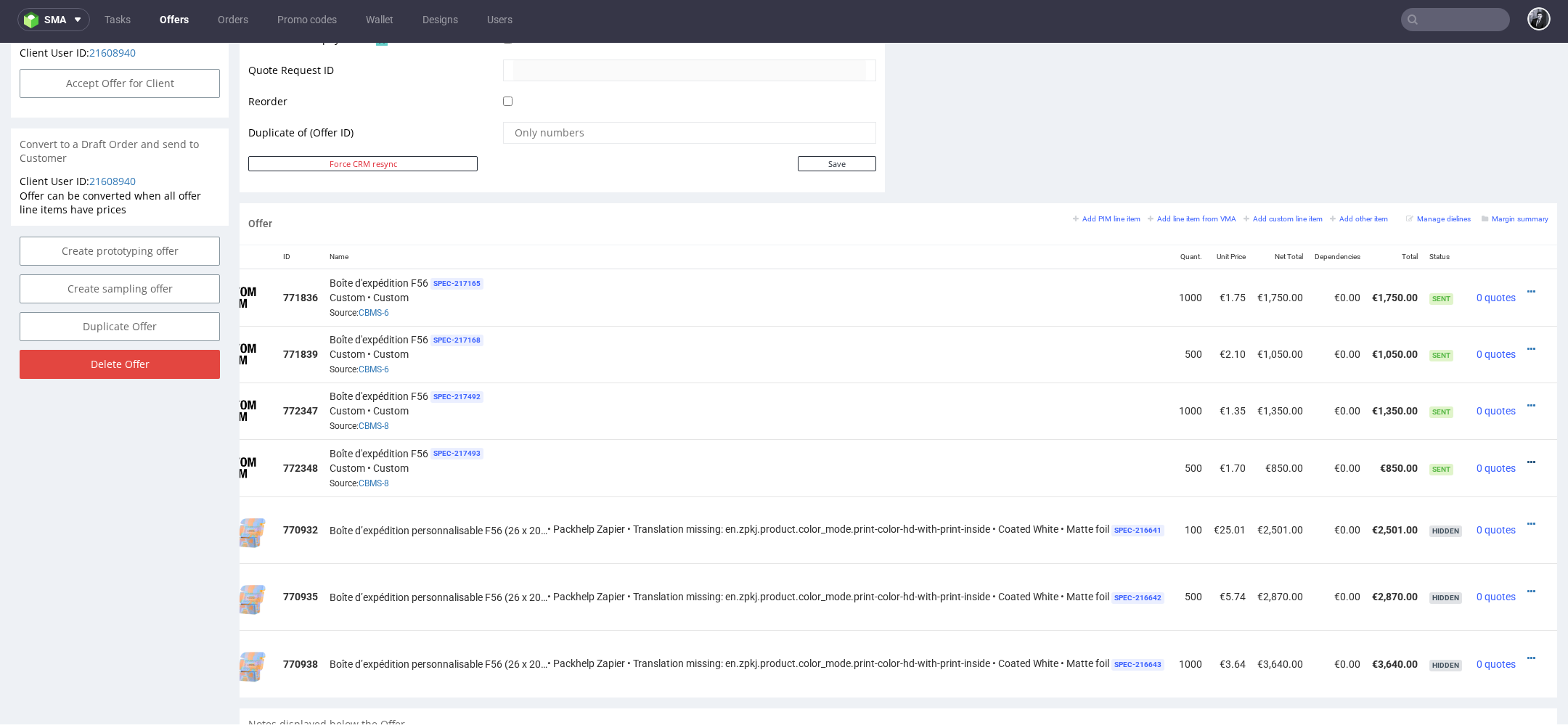
click at [1527, 458] on icon at bounding box center [1531, 462] width 8 height 10
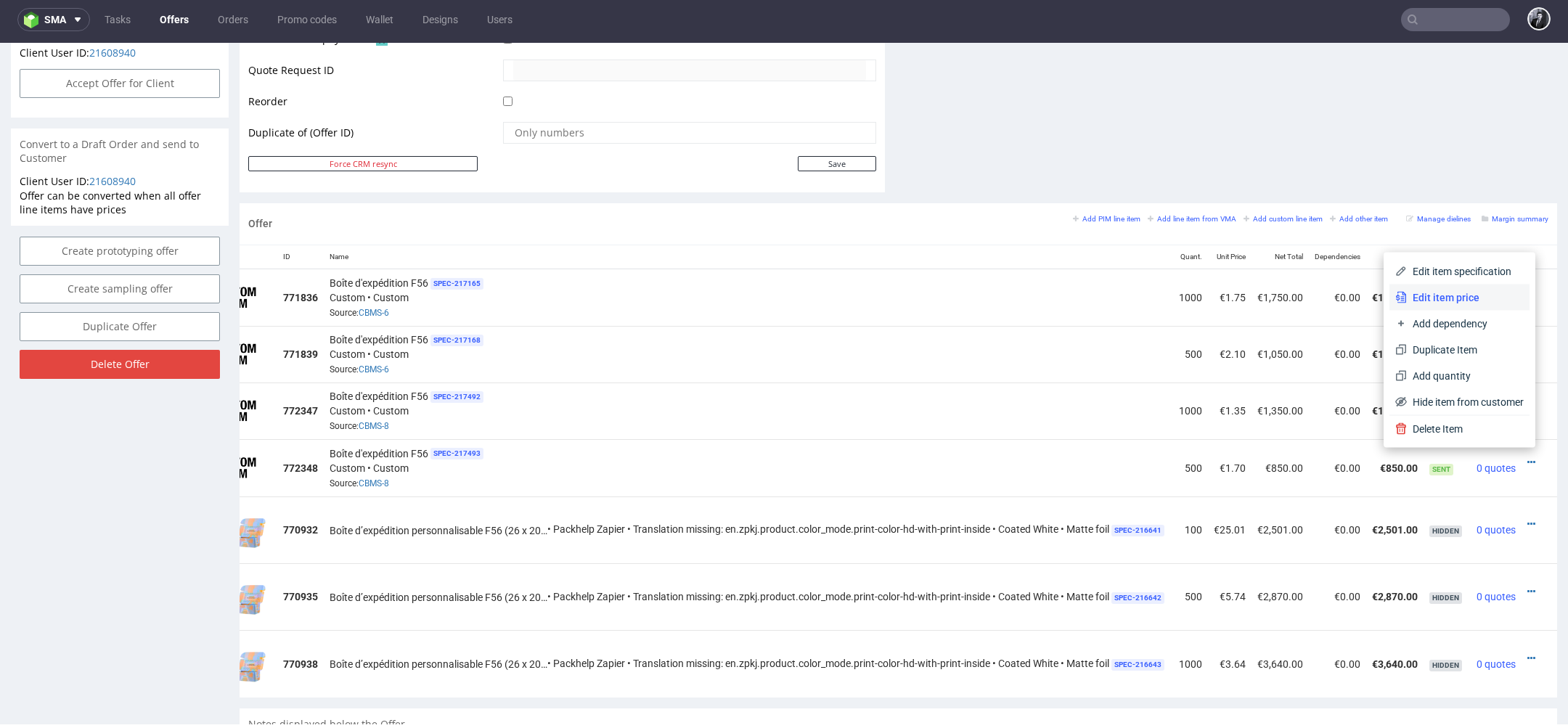
click at [1437, 303] on span "Edit item price" at bounding box center [1465, 298] width 117 height 15
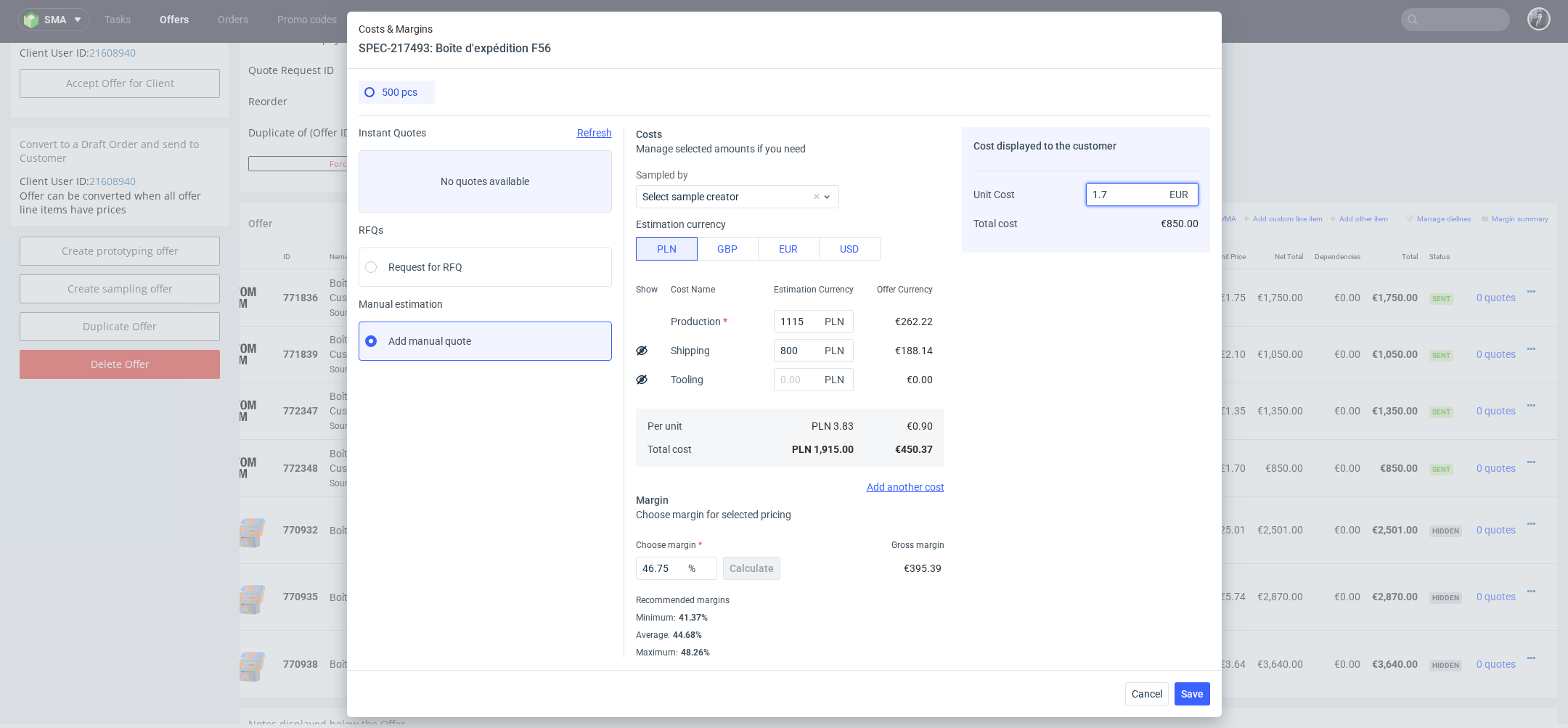
click at [1148, 193] on input "1.7" at bounding box center [1142, 195] width 113 height 23
type input "1.6"
type input "43.75"
type input "1."
type input "10"
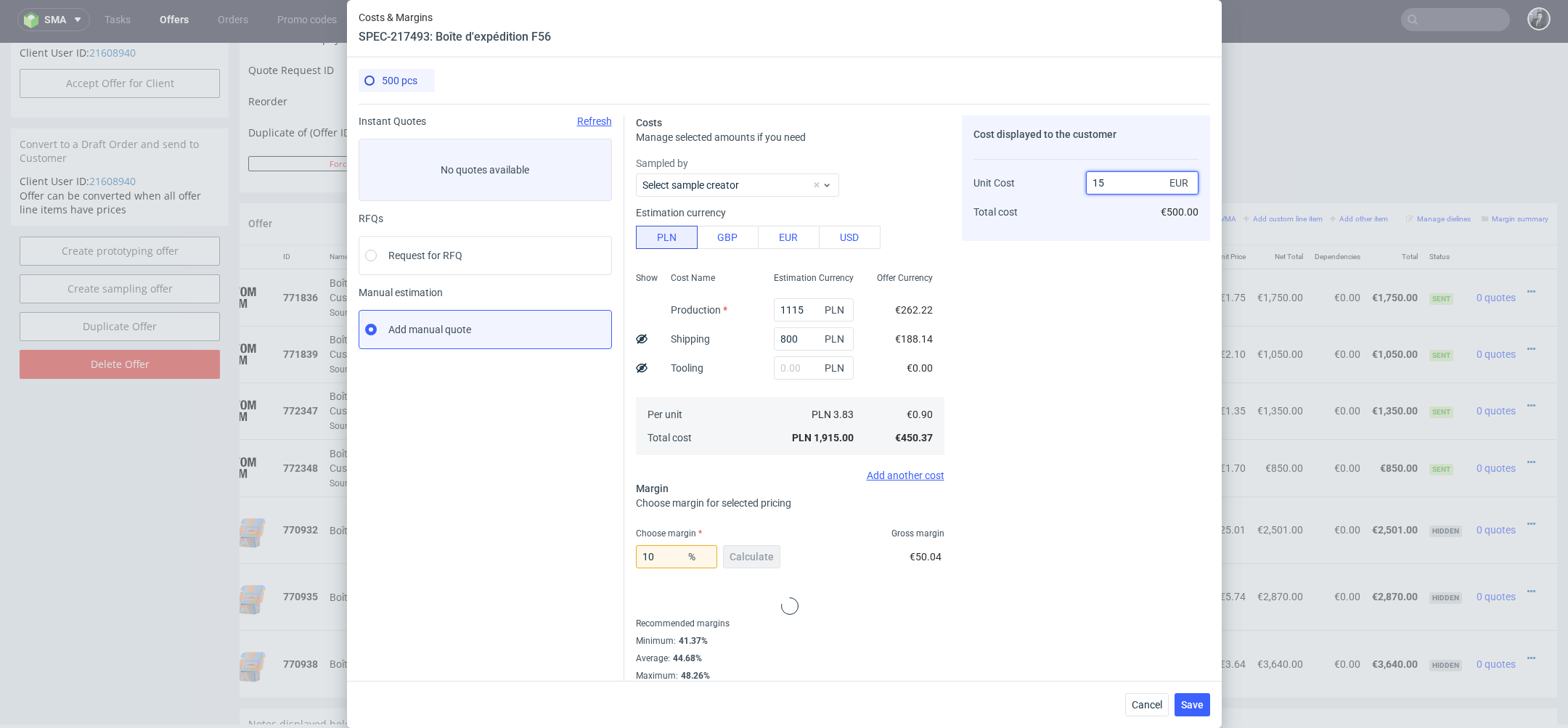
type input "159"
type input "99.43396226415095"
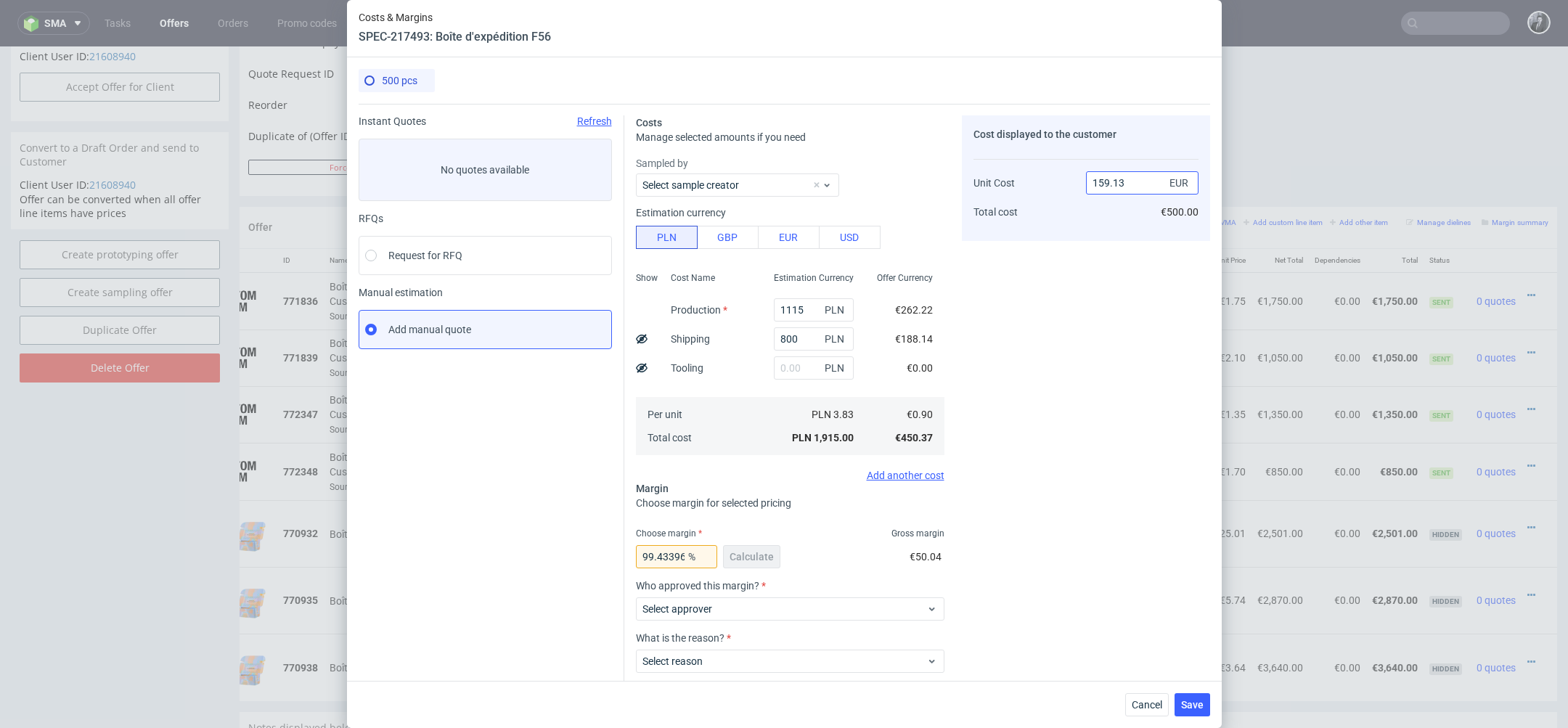
scroll to position [0, 0]
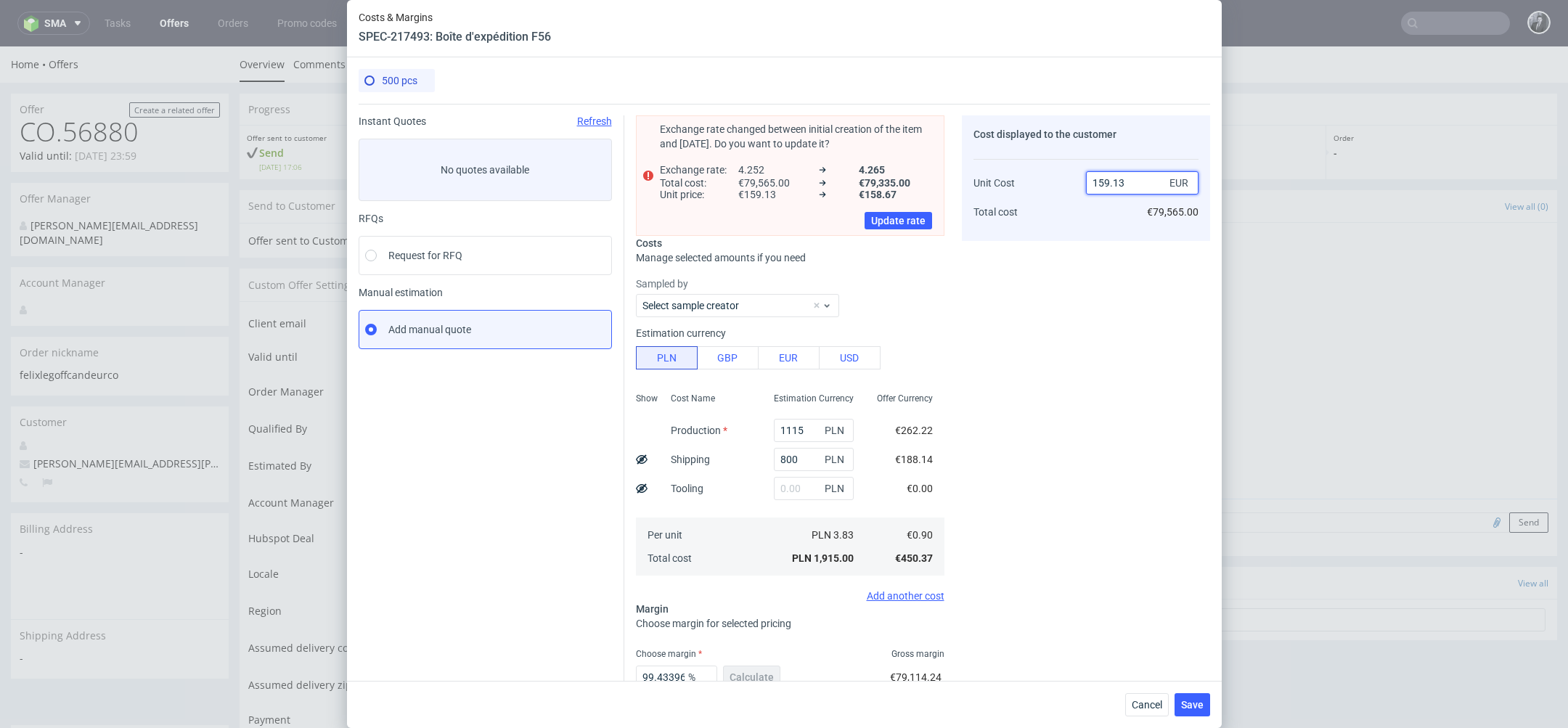
click at [1149, 184] on input "159.13" at bounding box center [1142, 183] width 113 height 23
type input "1.50"
type input "40"
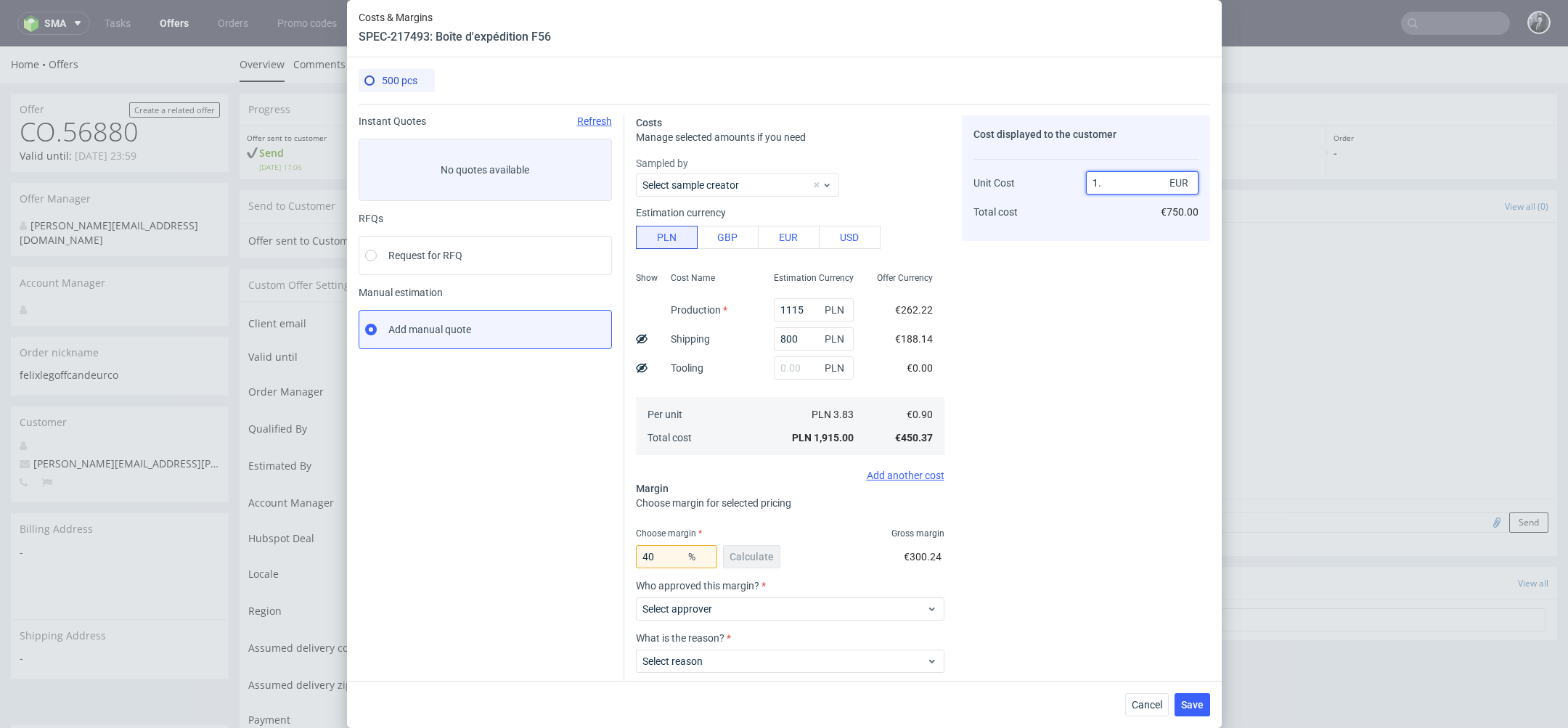
type input "1.6"
type input "43.75"
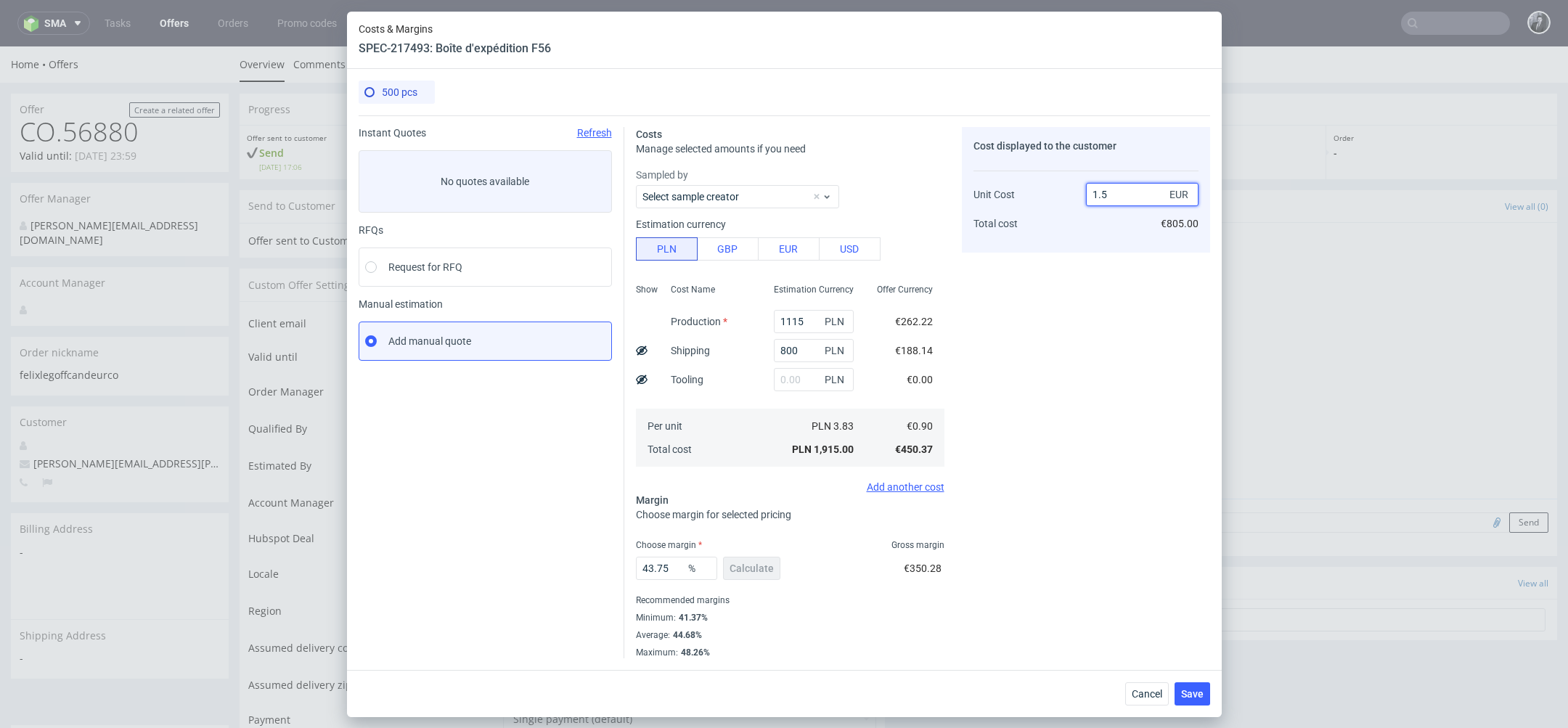
type input "1.59"
type input "43.39622641509434"
type input "1.6"
click at [1102, 415] on div "Cost displayed to the customer Unit Cost Total cost 1.6 EUR €800.00" at bounding box center [1086, 393] width 248 height 531
click at [1200, 698] on span "Save" at bounding box center [1192, 694] width 23 height 10
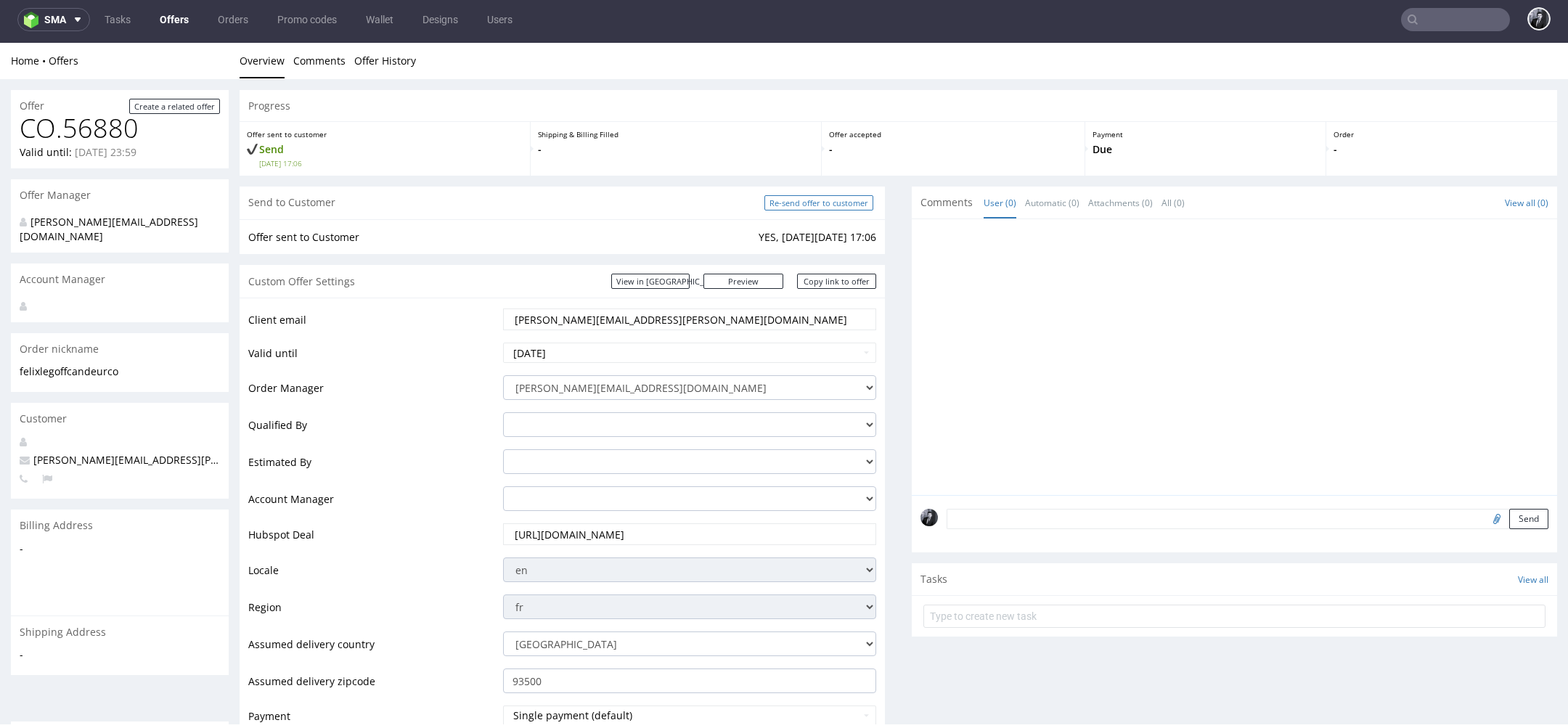
click at [812, 205] on input "Re-send offer to customer" at bounding box center [819, 203] width 109 height 15
type input "In progress..."
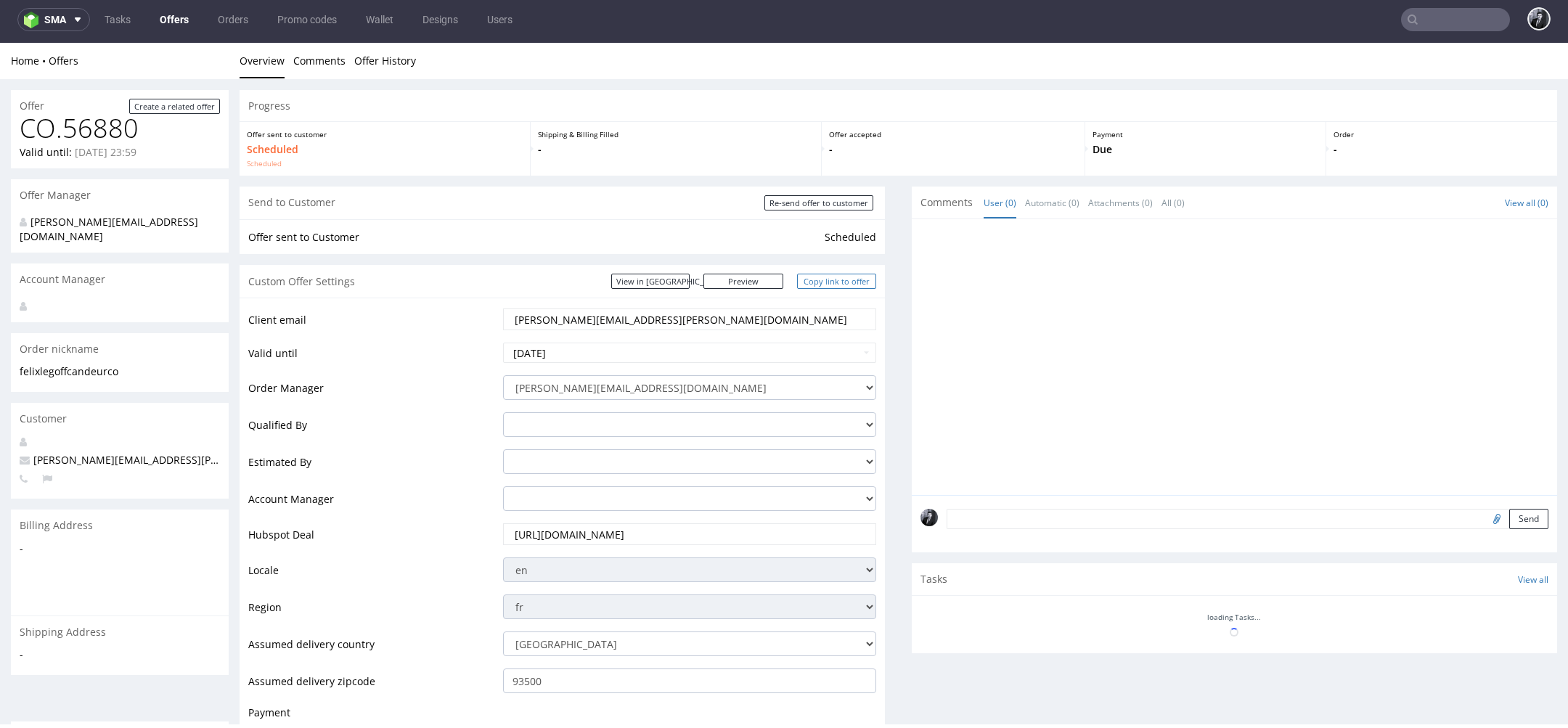
click at [830, 287] on link "Copy link to offer" at bounding box center [837, 281] width 80 height 15
click at [846, 280] on link "Copy link to offer" at bounding box center [837, 281] width 80 height 15
